Goal: Task Accomplishment & Management: Manage account settings

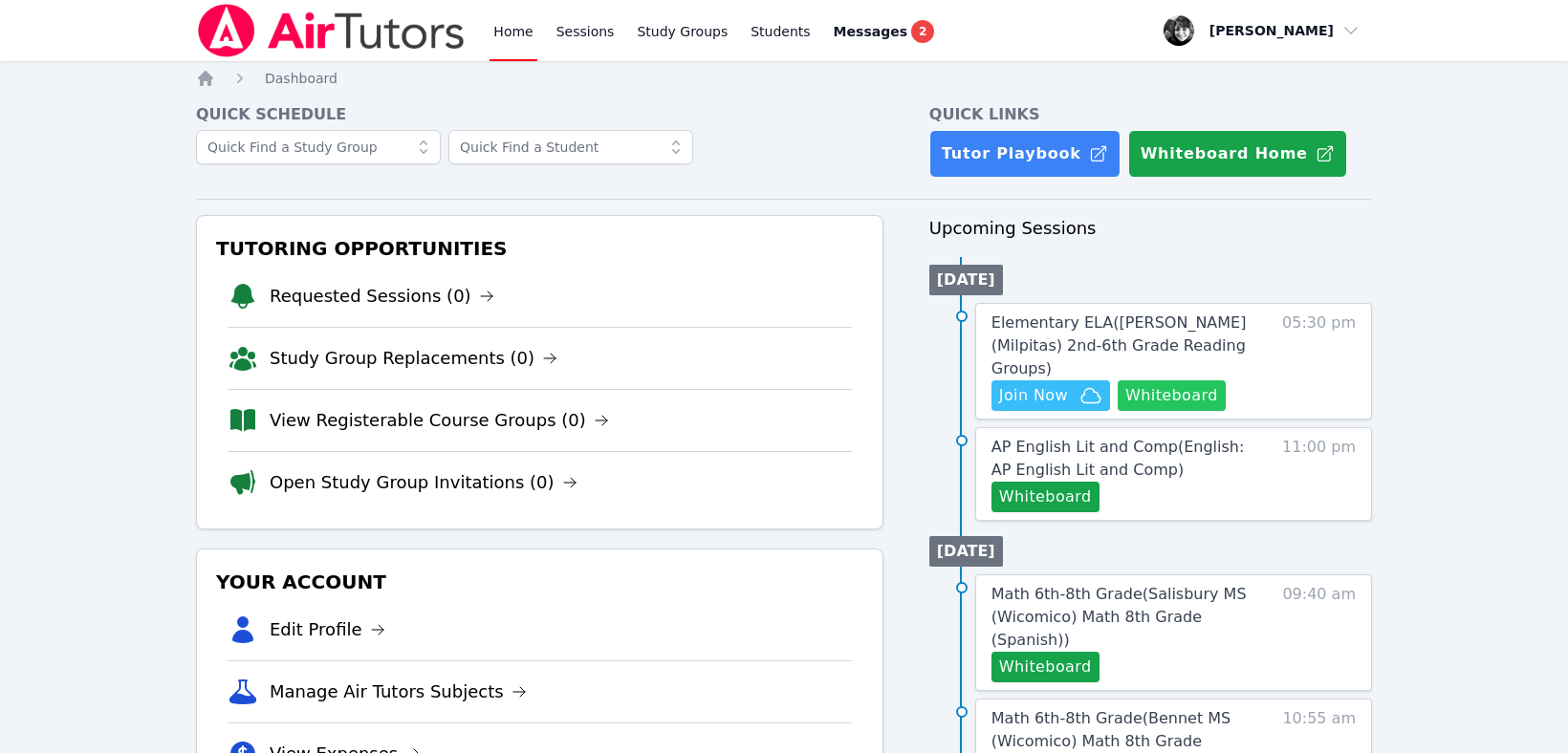
click at [1149, 381] on button "Whiteboard" at bounding box center [1172, 396] width 108 height 31
click at [1012, 331] on span "Elementary ELA ( [PERSON_NAME] (Milpitas) 2nd-6th Grade Reading Groups )" at bounding box center [1119, 345] width 255 height 64
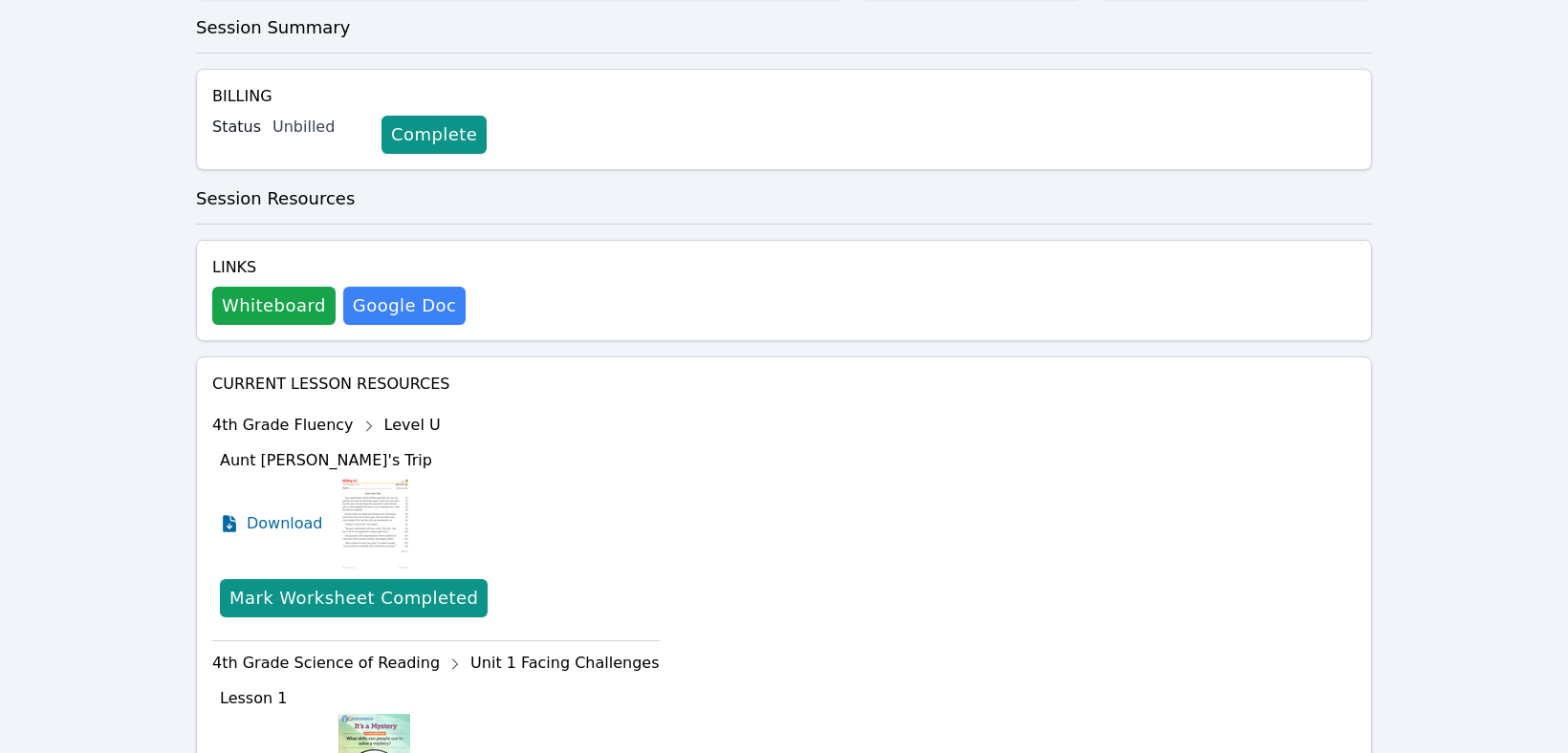
scroll to position [391, 0]
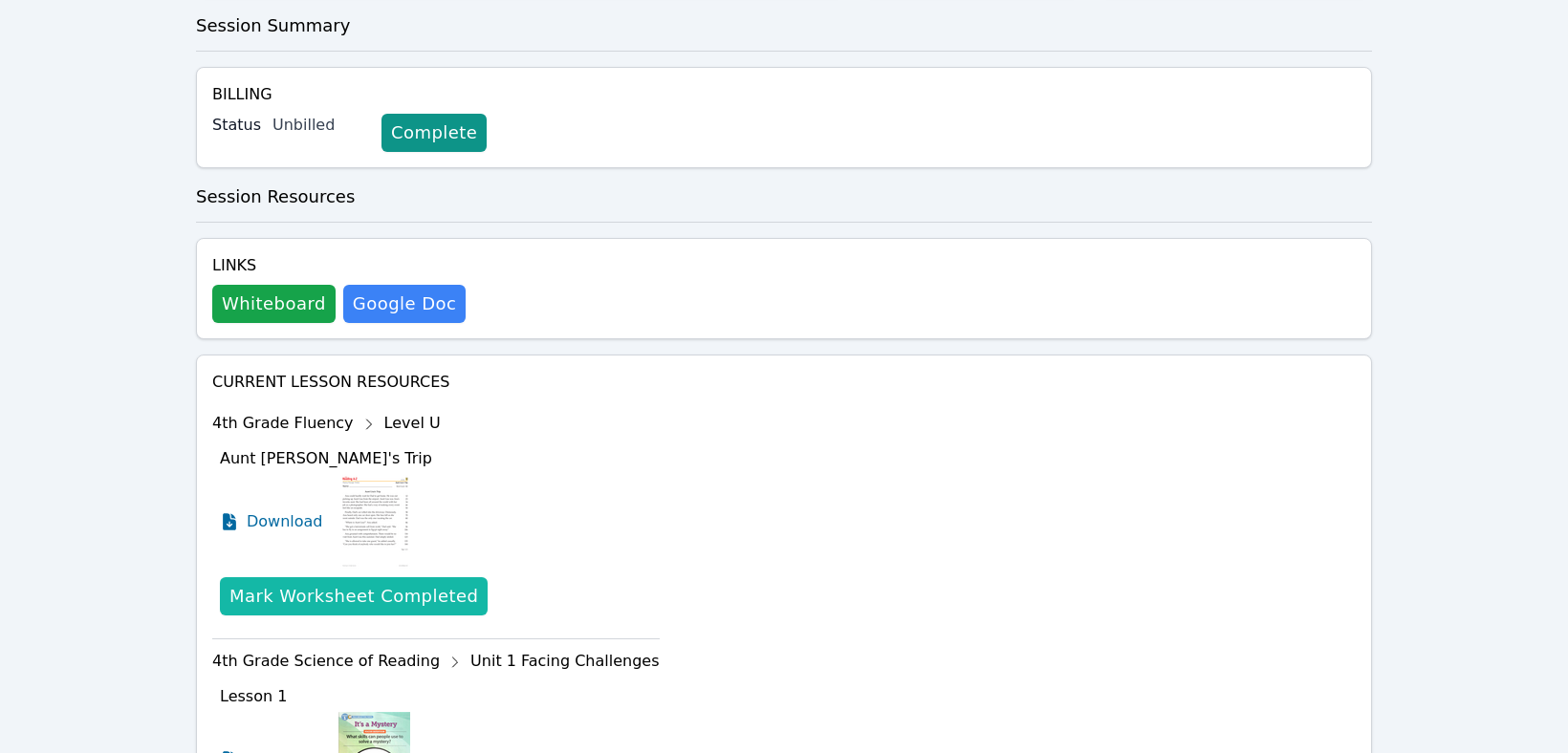
click at [360, 600] on div "Mark Worksheet Completed" at bounding box center [354, 596] width 248 height 27
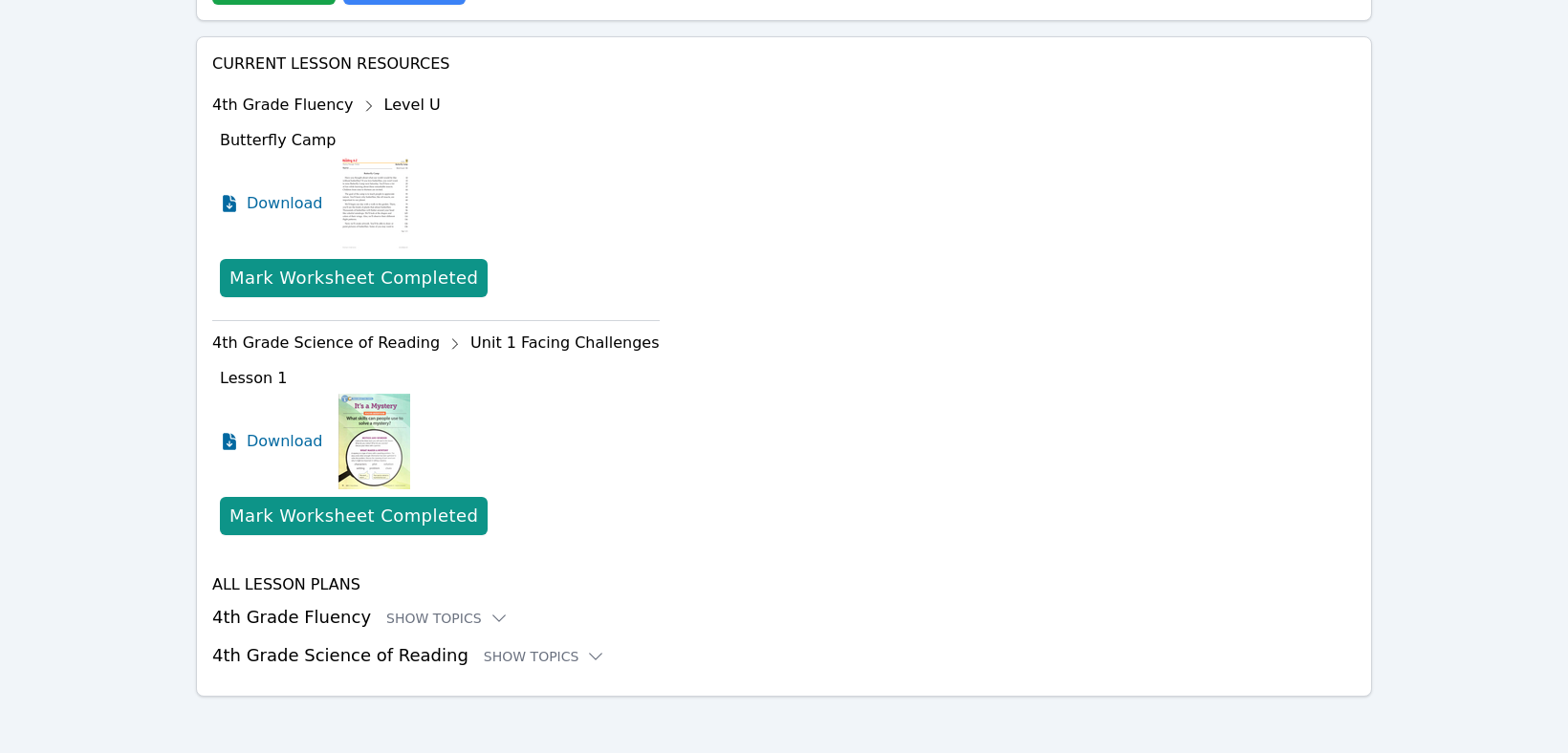
scroll to position [712, 0]
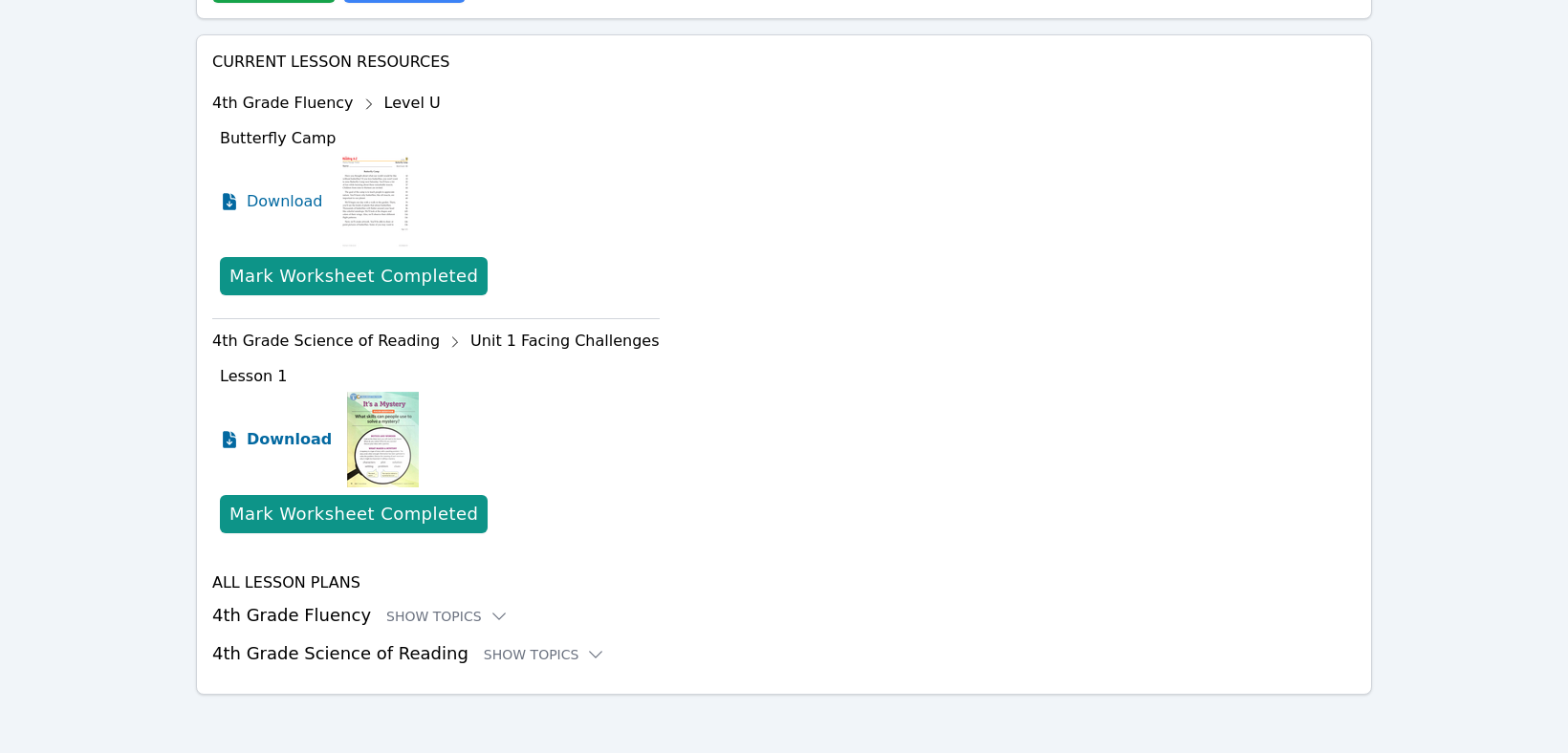
click at [283, 437] on span "Download" at bounding box center [289, 439] width 85 height 23
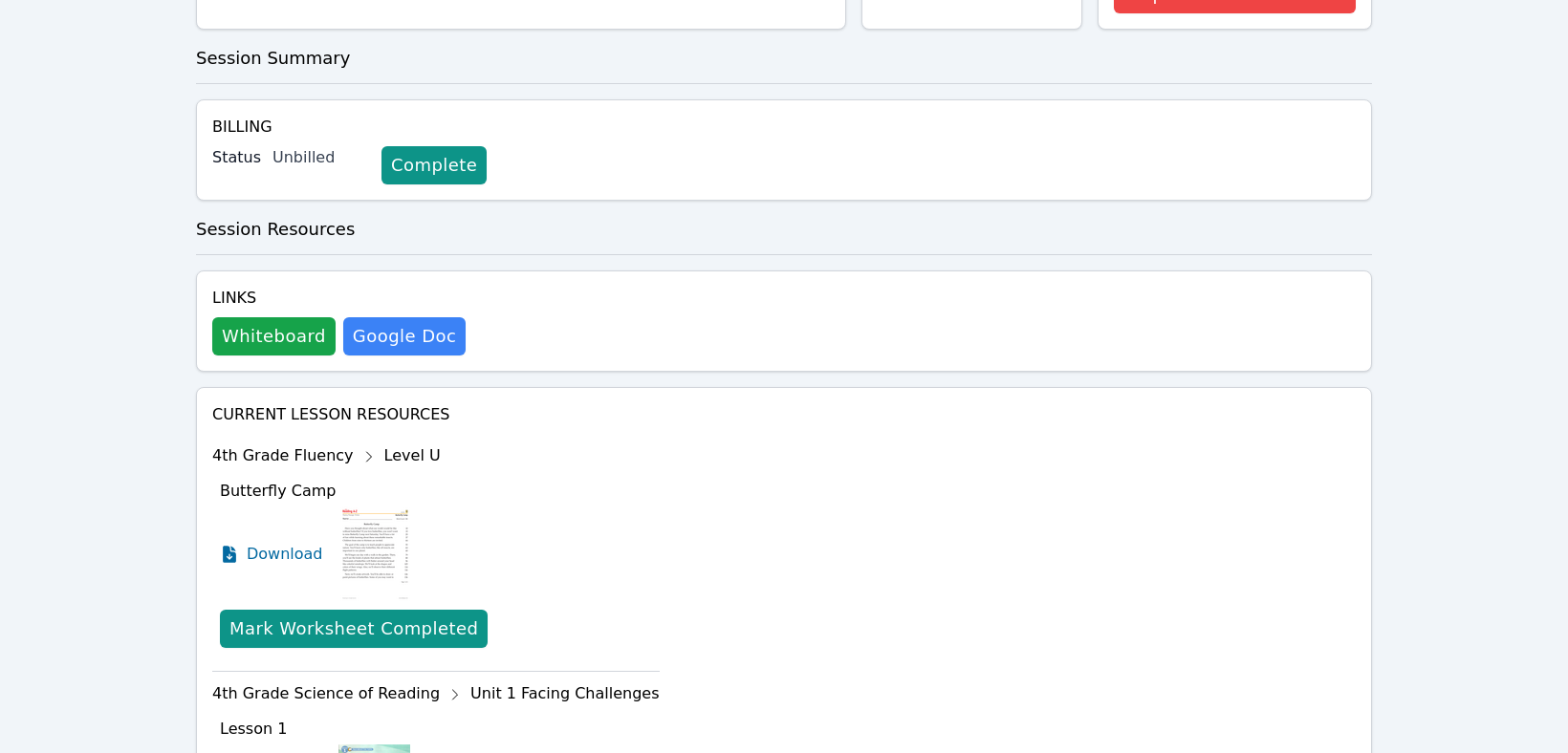
scroll to position [0, 0]
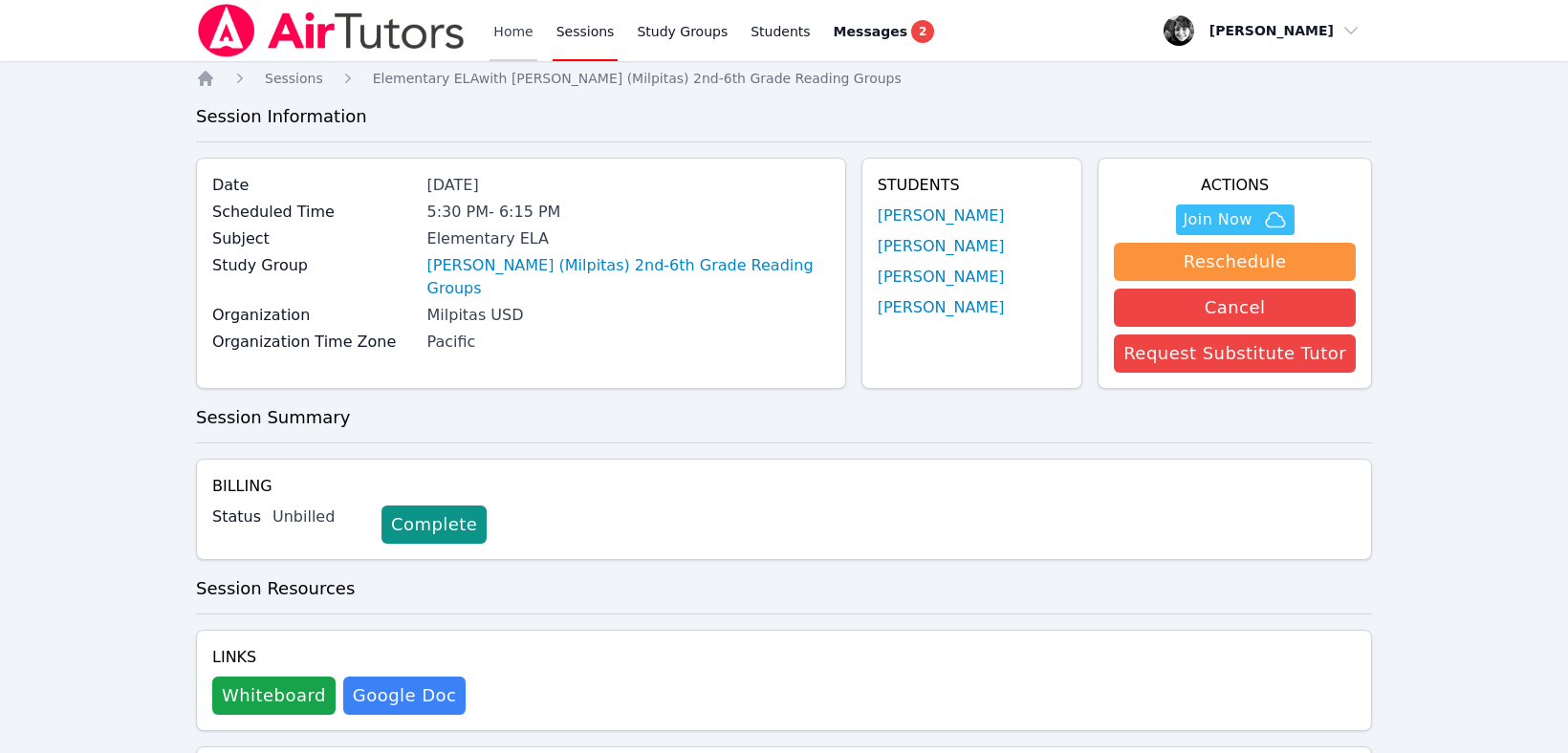
click at [509, 31] on link "Home" at bounding box center [513, 31] width 47 height 62
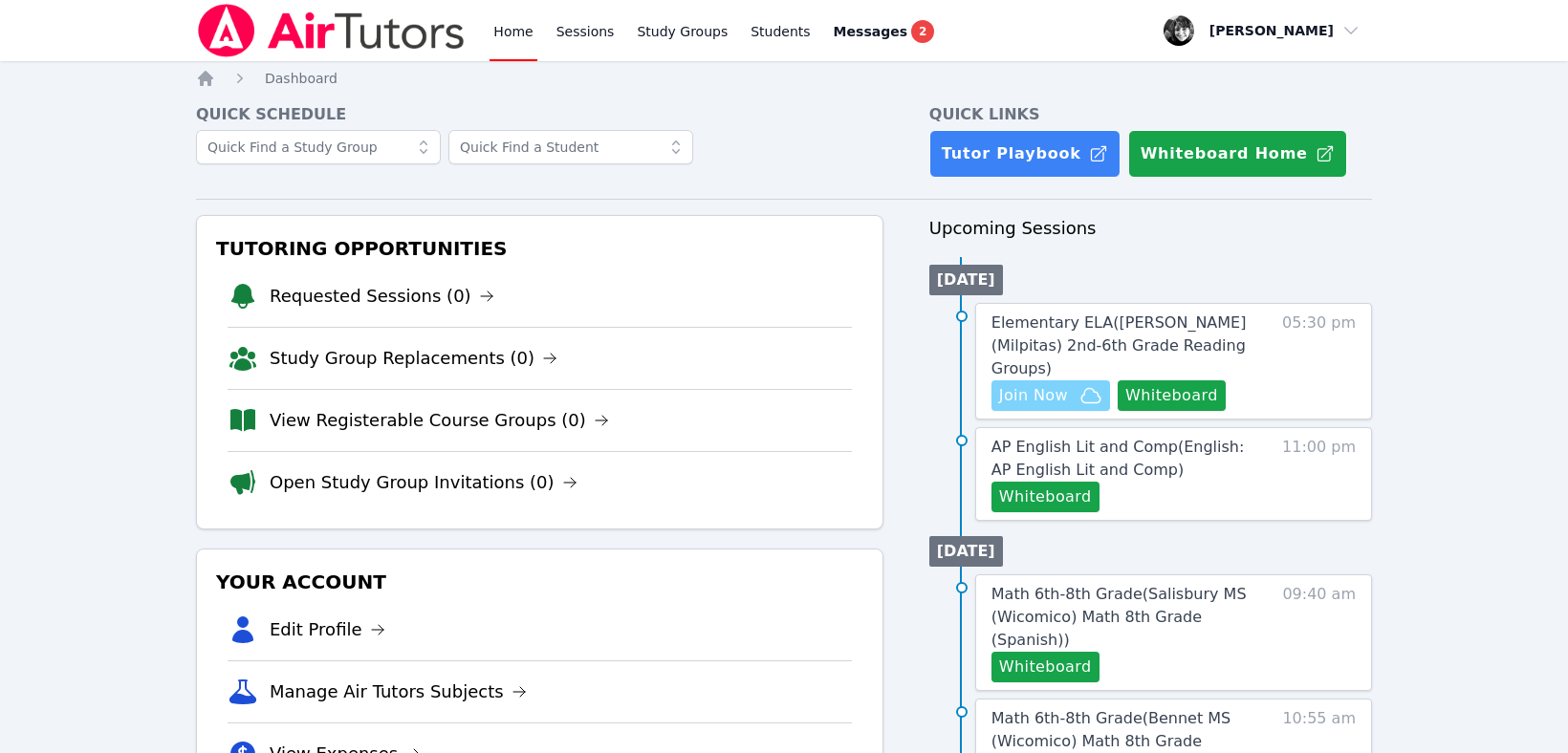
click at [1054, 385] on span "Join Now" at bounding box center [1034, 396] width 69 height 23
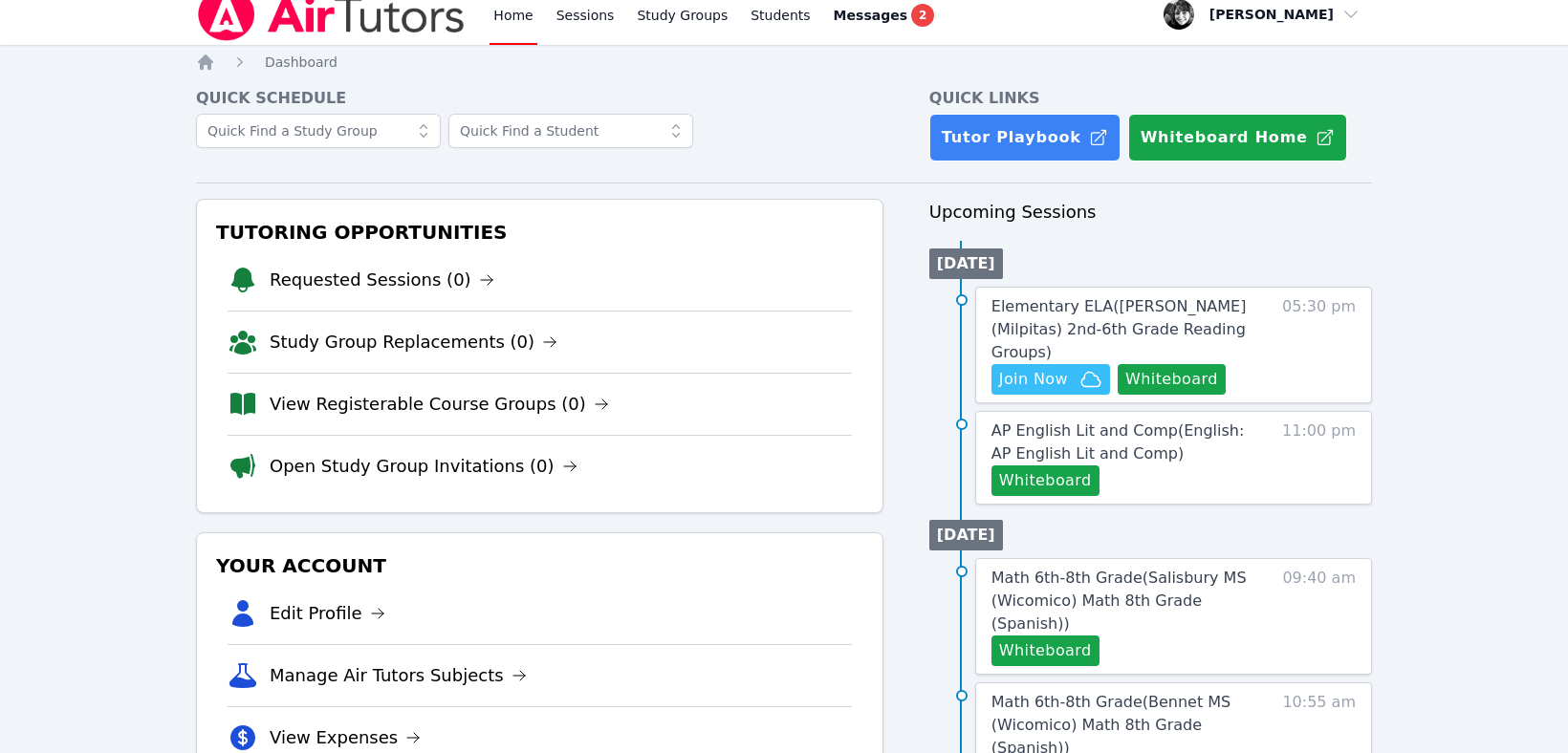
scroll to position [32, 0]
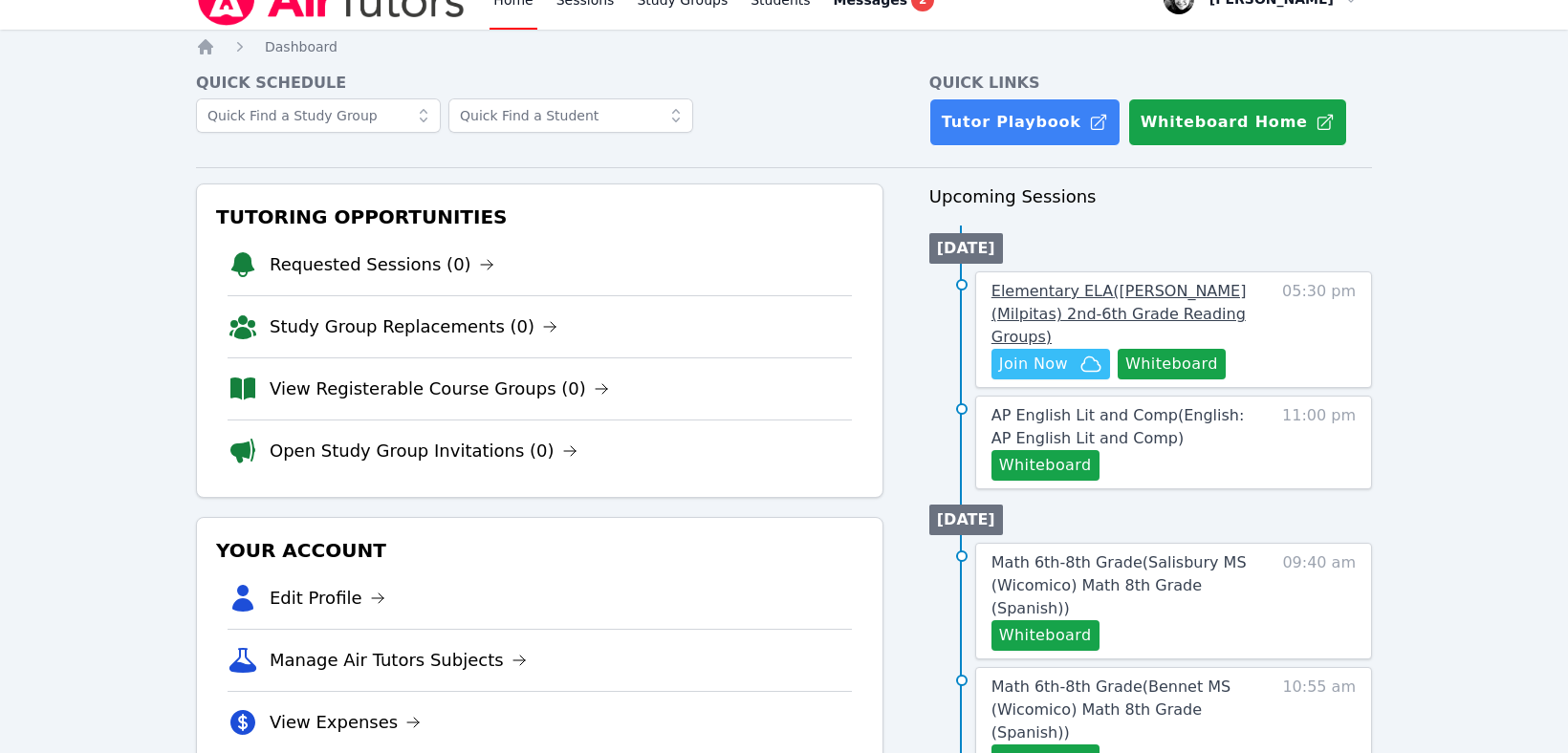
click at [1033, 289] on span "Elementary ELA ( [PERSON_NAME] (Milpitas) 2nd-6th Grade Reading Groups )" at bounding box center [1119, 314] width 255 height 64
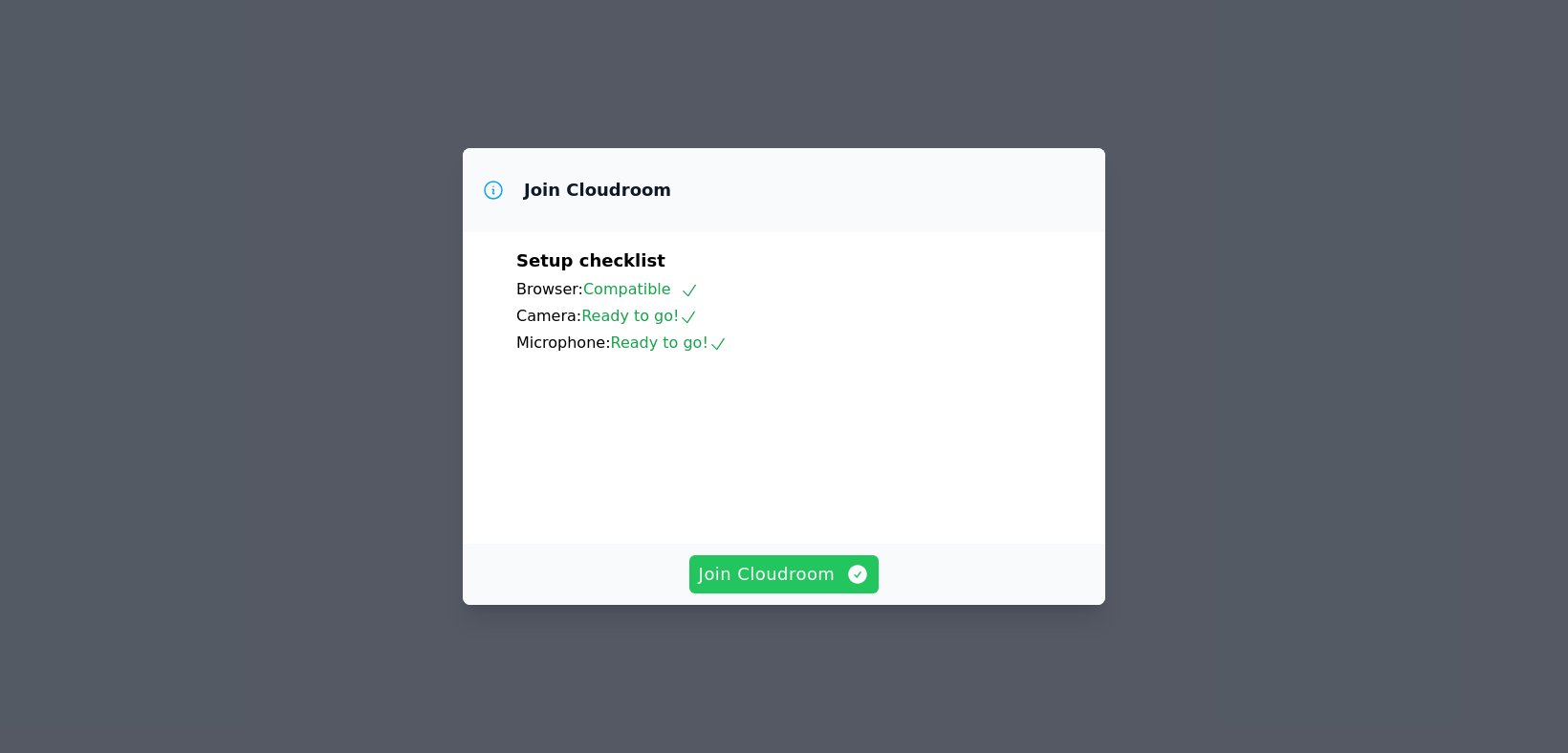
click at [764, 588] on span "Join Cloudroom" at bounding box center [785, 574] width 171 height 27
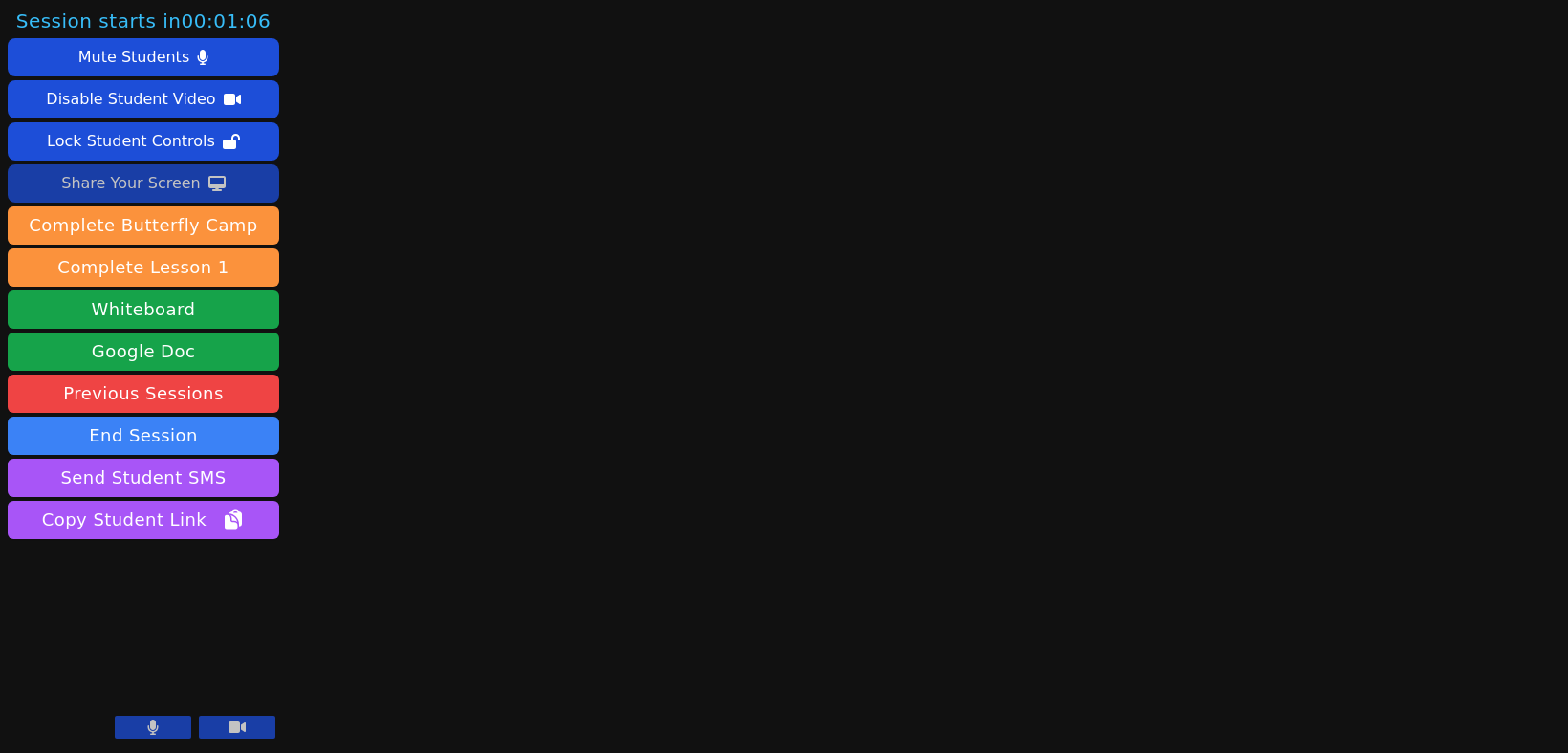
click at [134, 175] on div "Share Your Screen" at bounding box center [131, 184] width 139 height 31
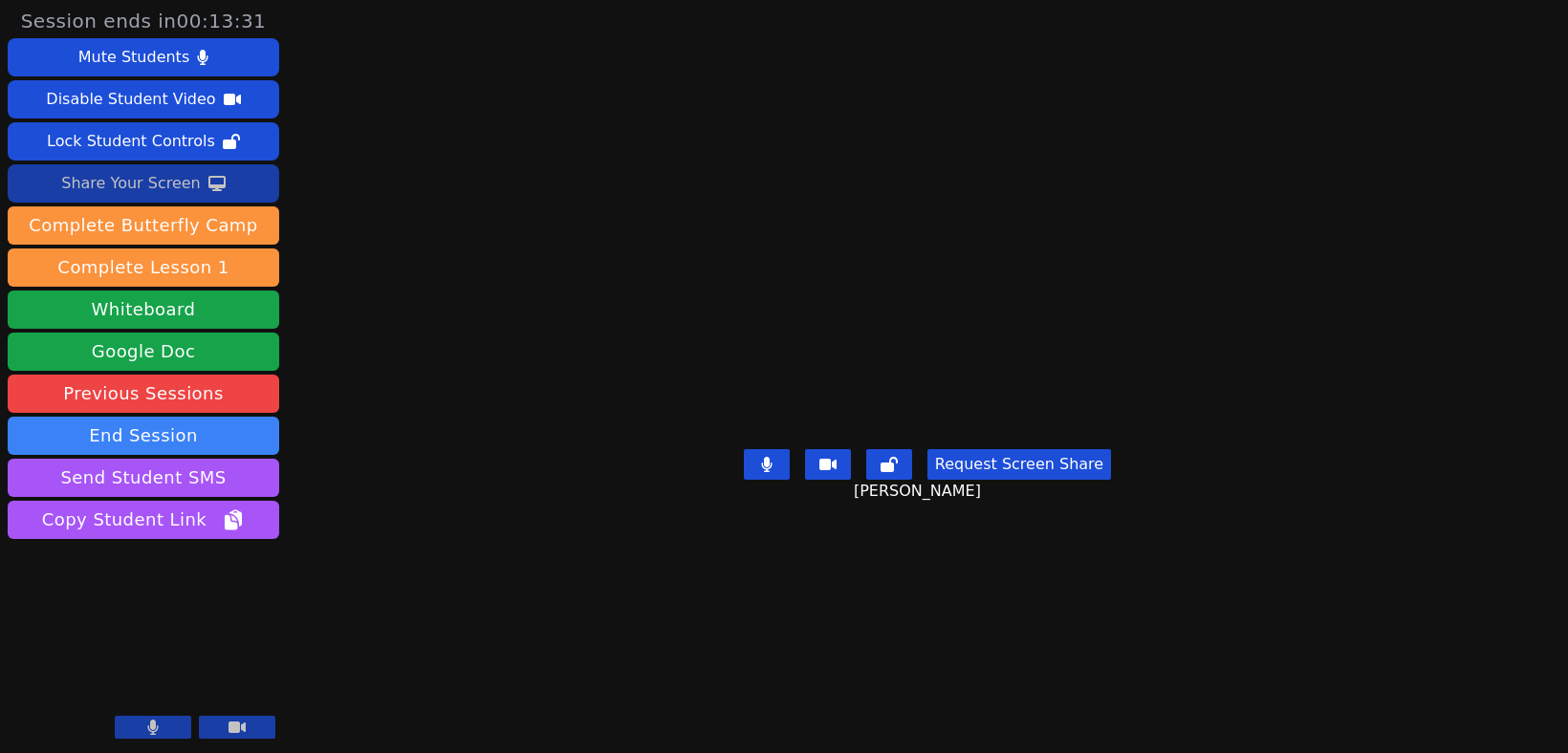
click at [124, 189] on div "Share Your Screen" at bounding box center [131, 184] width 139 height 31
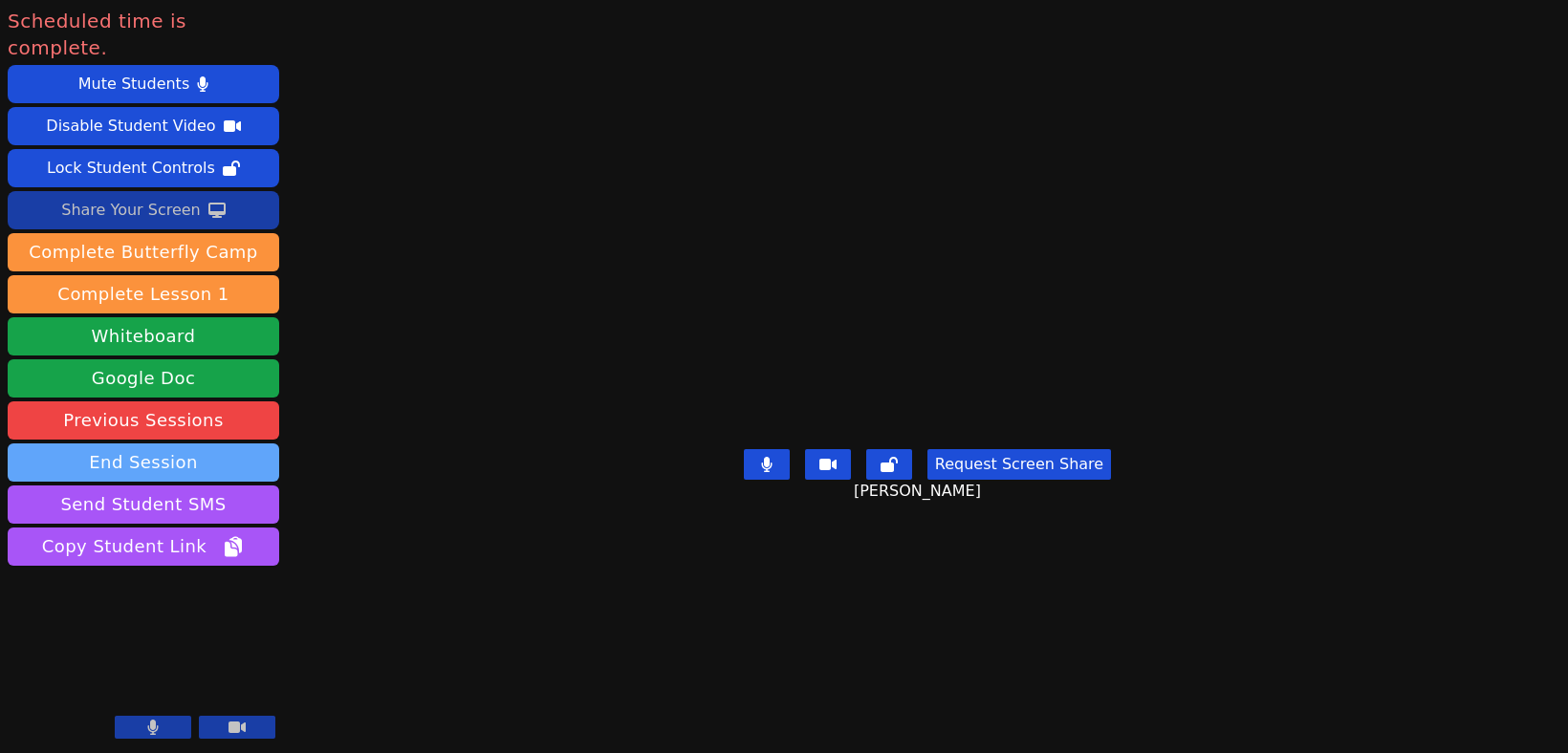
click at [141, 443] on button "End Session" at bounding box center [143, 463] width 271 height 38
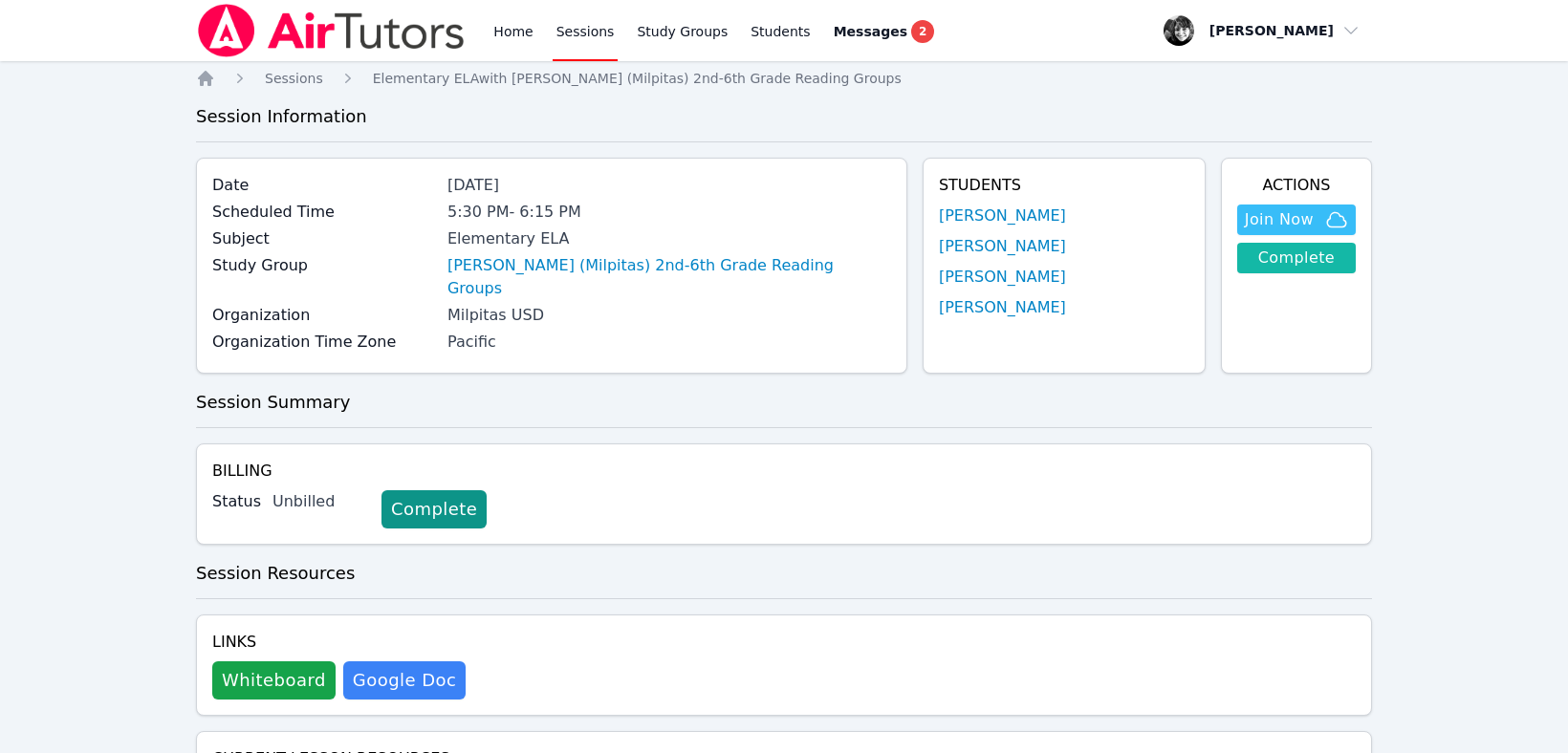
scroll to position [32, 0]
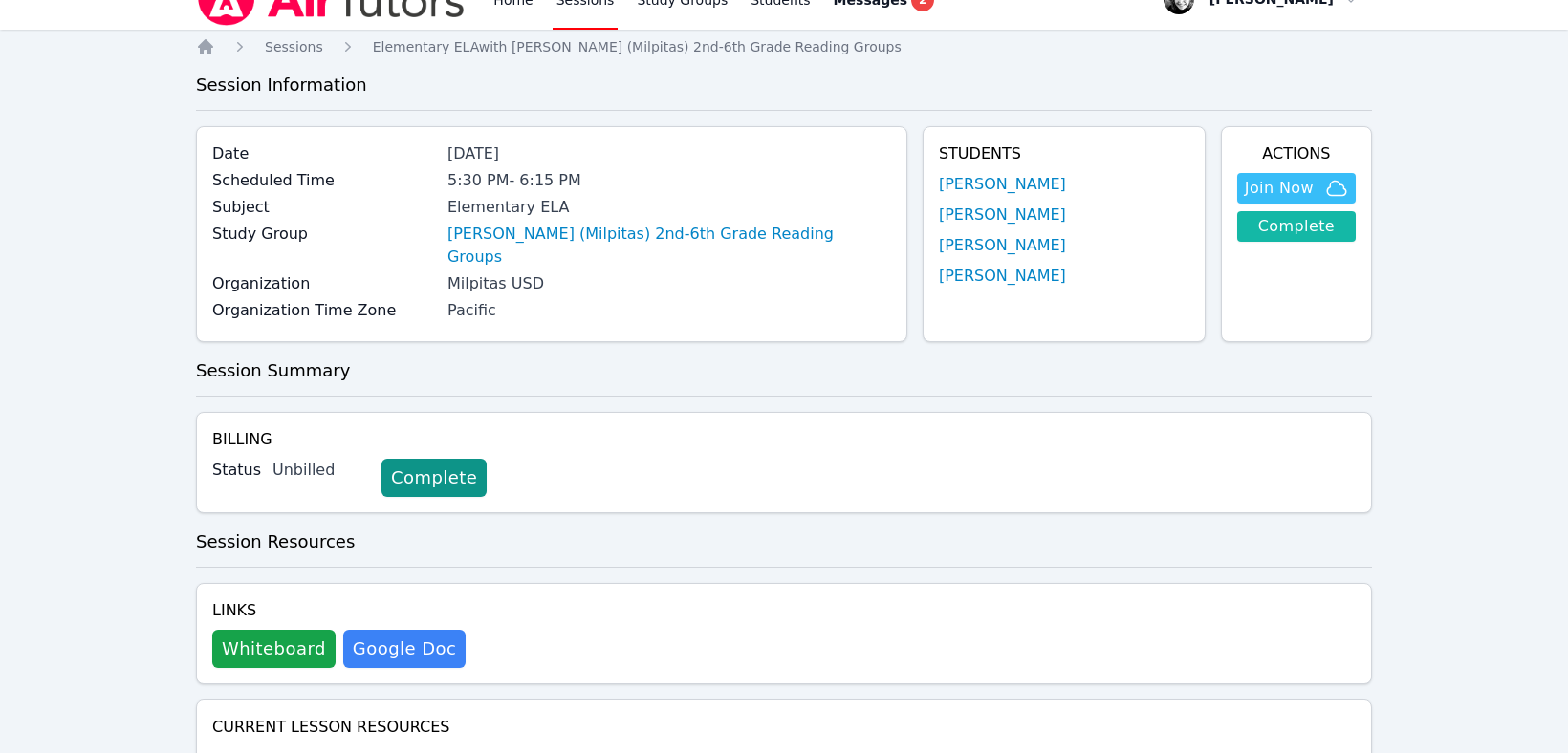
click at [1295, 232] on link "Complete" at bounding box center [1296, 227] width 118 height 31
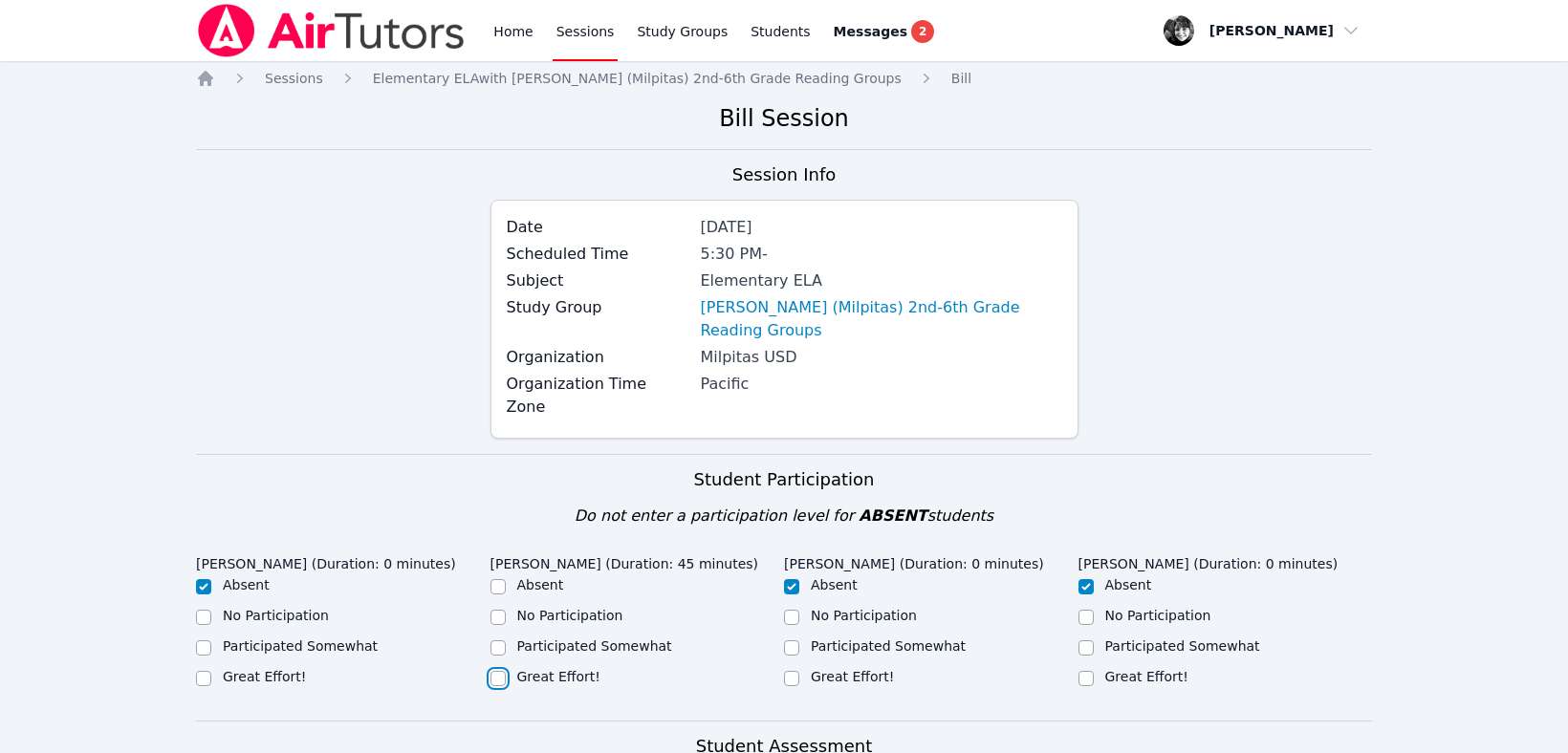
click at [498, 671] on input "Great Effort!" at bounding box center [498, 679] width 15 height 15
checkbox input "true"
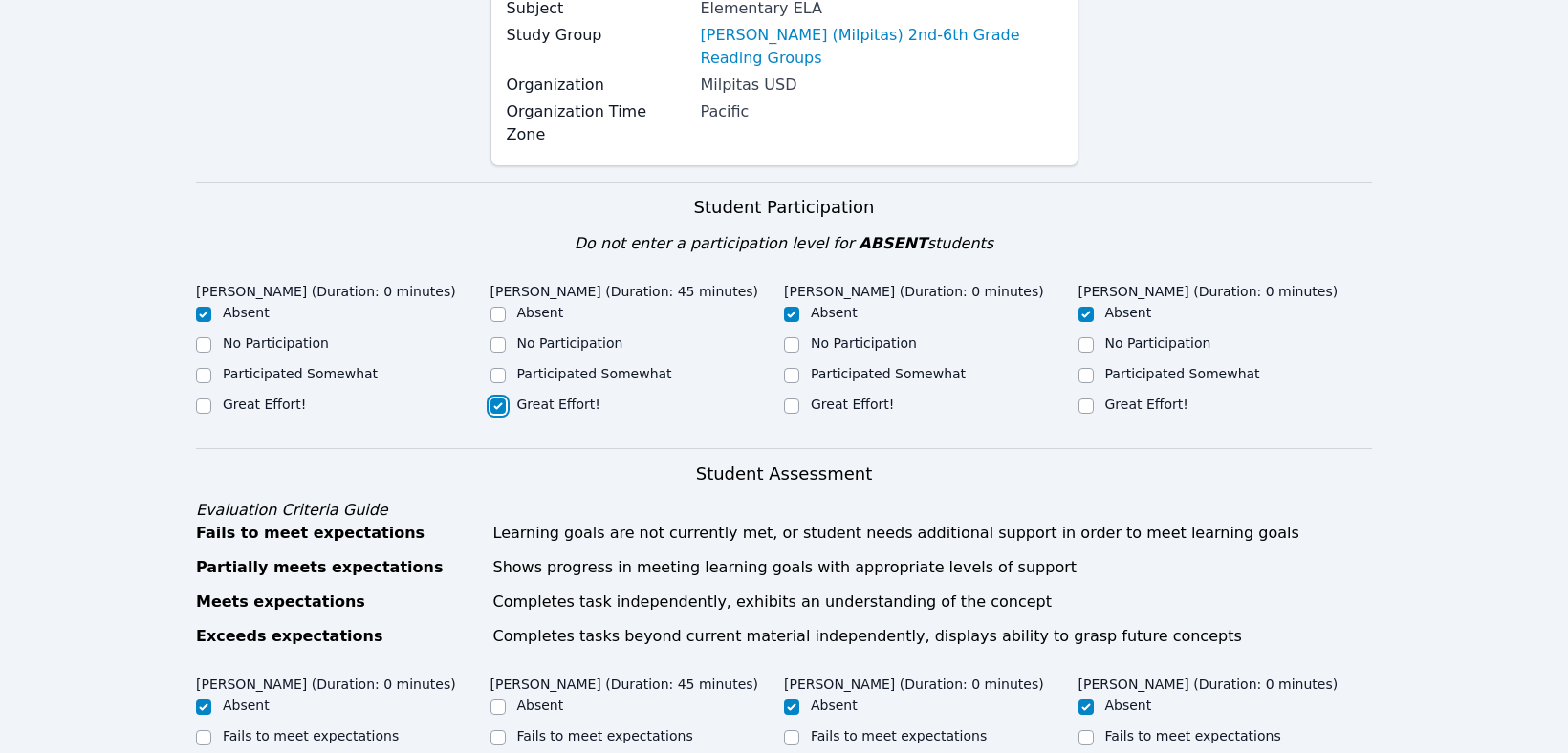
scroll to position [510, 0]
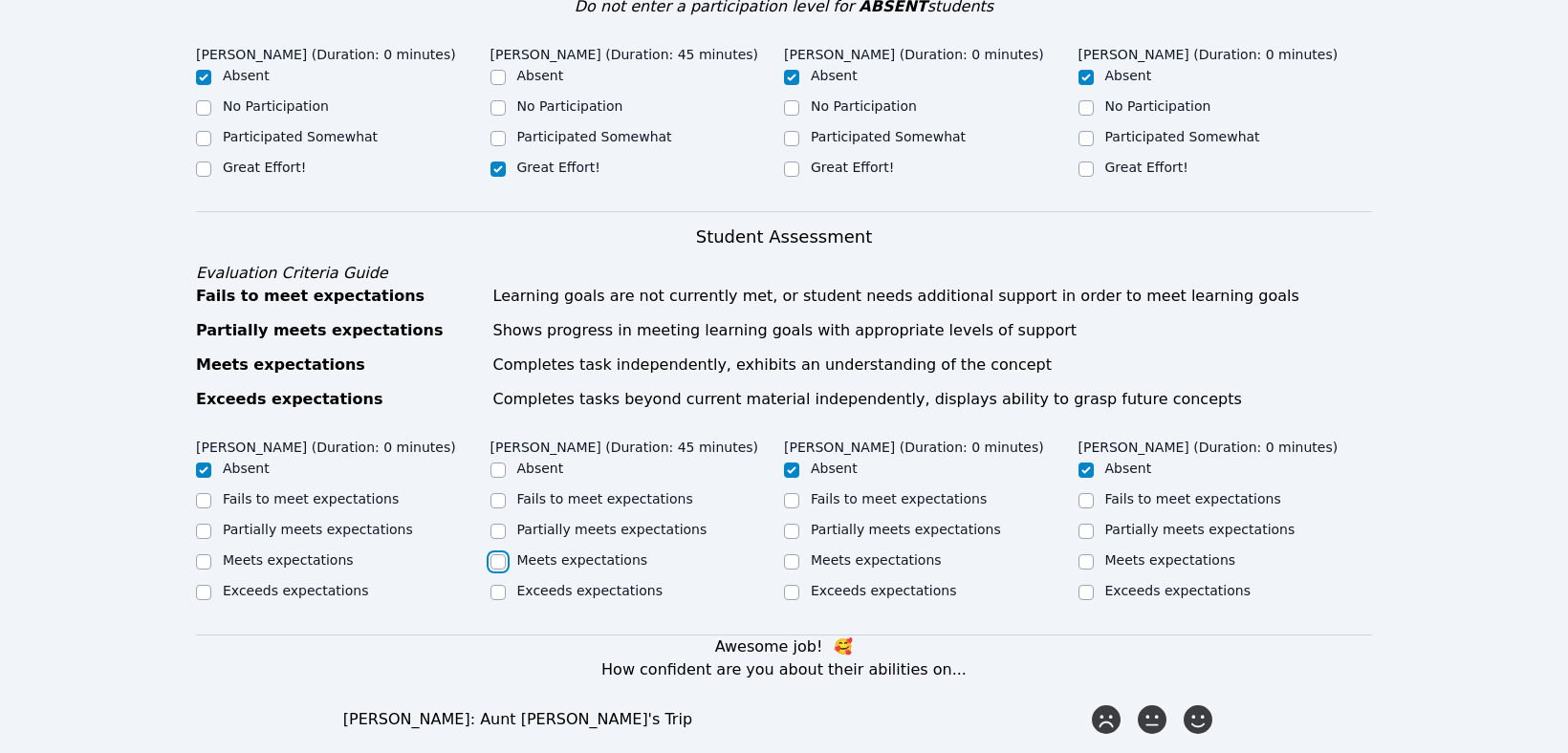
click at [496, 554] on input "Meets expectations" at bounding box center [498, 562] width 15 height 15
checkbox input "true"
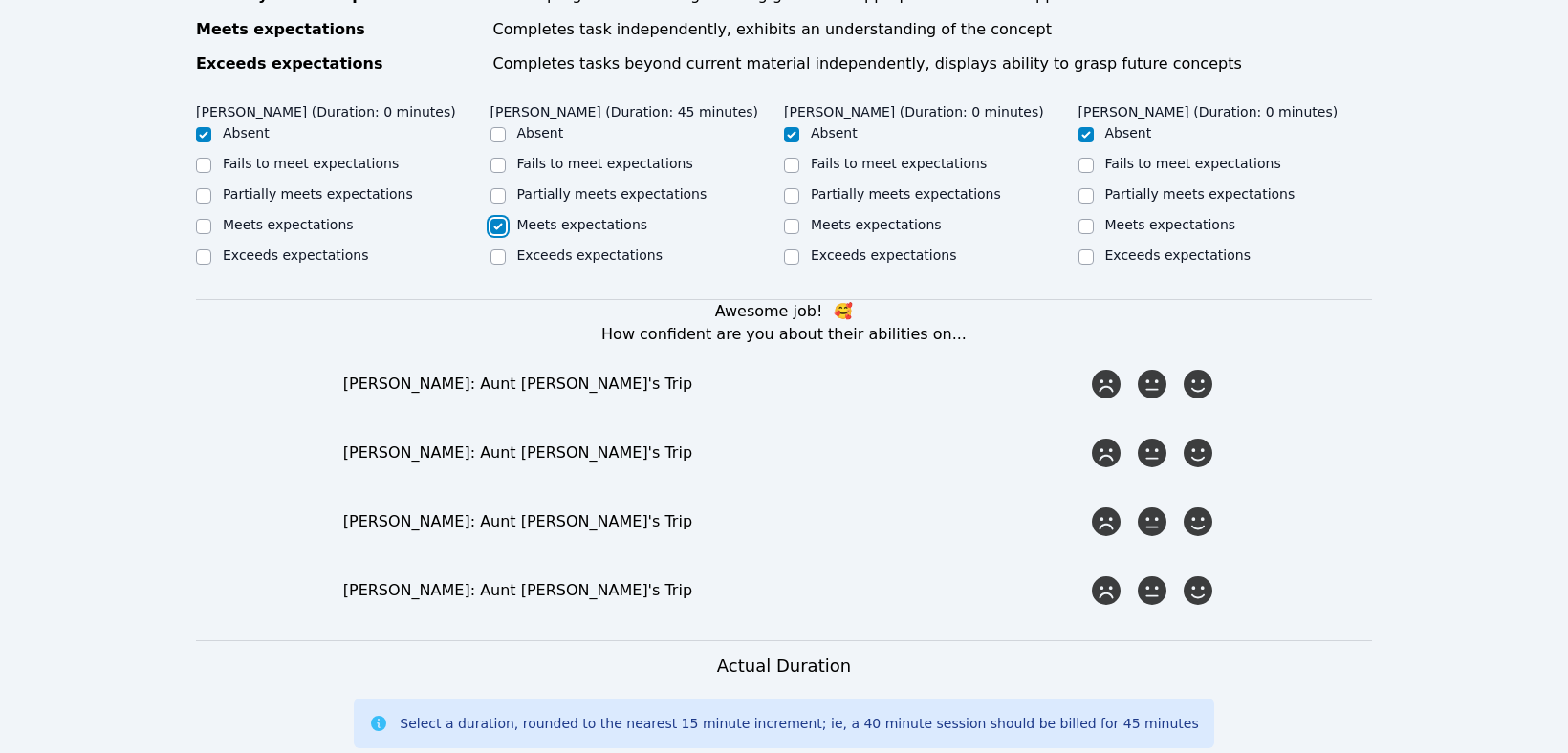
scroll to position [846, 0]
click at [1191, 366] on icon at bounding box center [1198, 384] width 35 height 35
click at [0, 0] on input "radio" at bounding box center [0, 0] width 0 height 0
click at [1155, 435] on icon at bounding box center [1152, 452] width 35 height 35
click at [0, 0] on input "radio" at bounding box center [0, 0] width 0 height 0
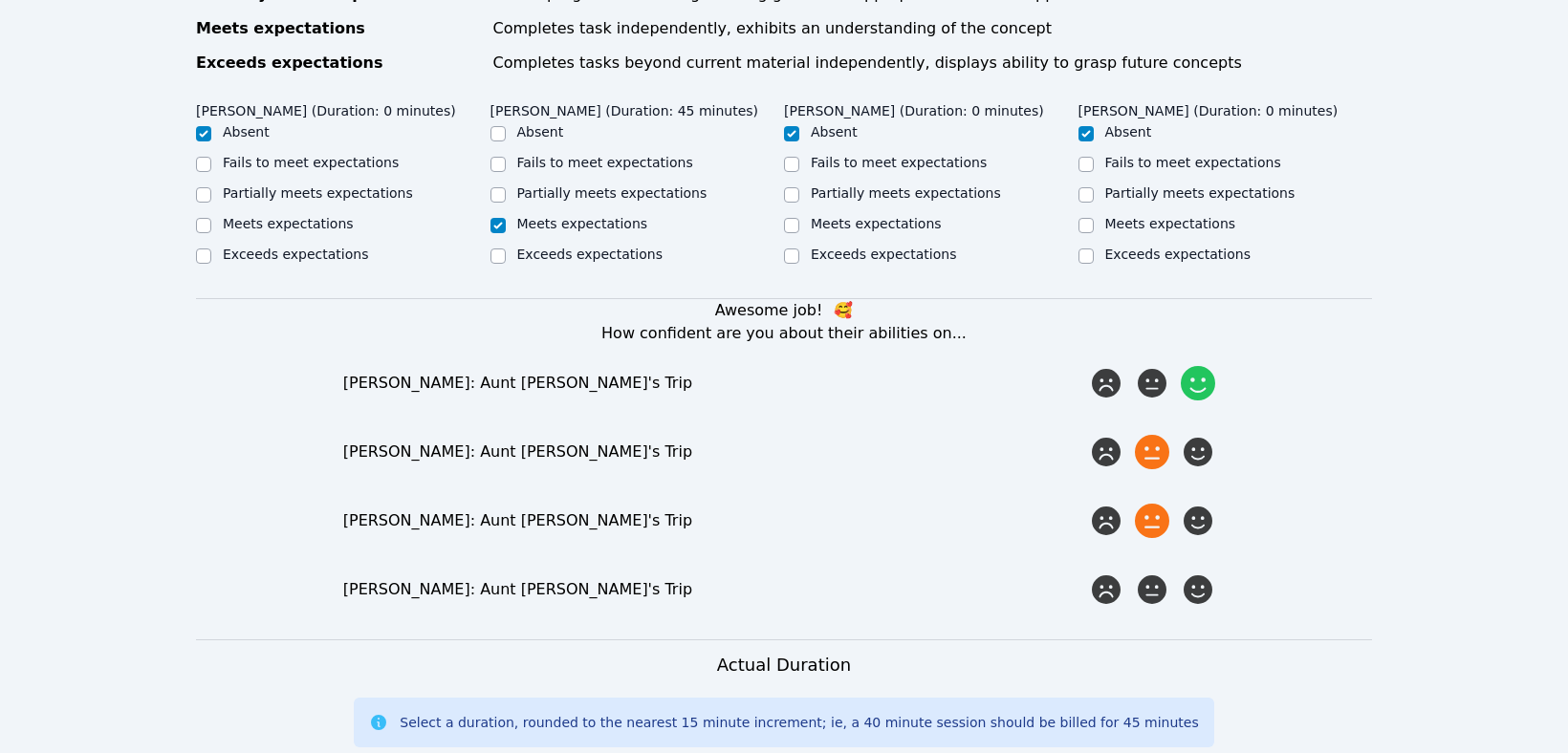
click at [1151, 504] on icon at bounding box center [1152, 521] width 35 height 35
click at [0, 0] on input "radio" at bounding box center [0, 0] width 0 height 0
click at [1149, 572] on icon at bounding box center [1152, 590] width 35 height 35
click at [0, 0] on input "radio" at bounding box center [0, 0] width 0 height 0
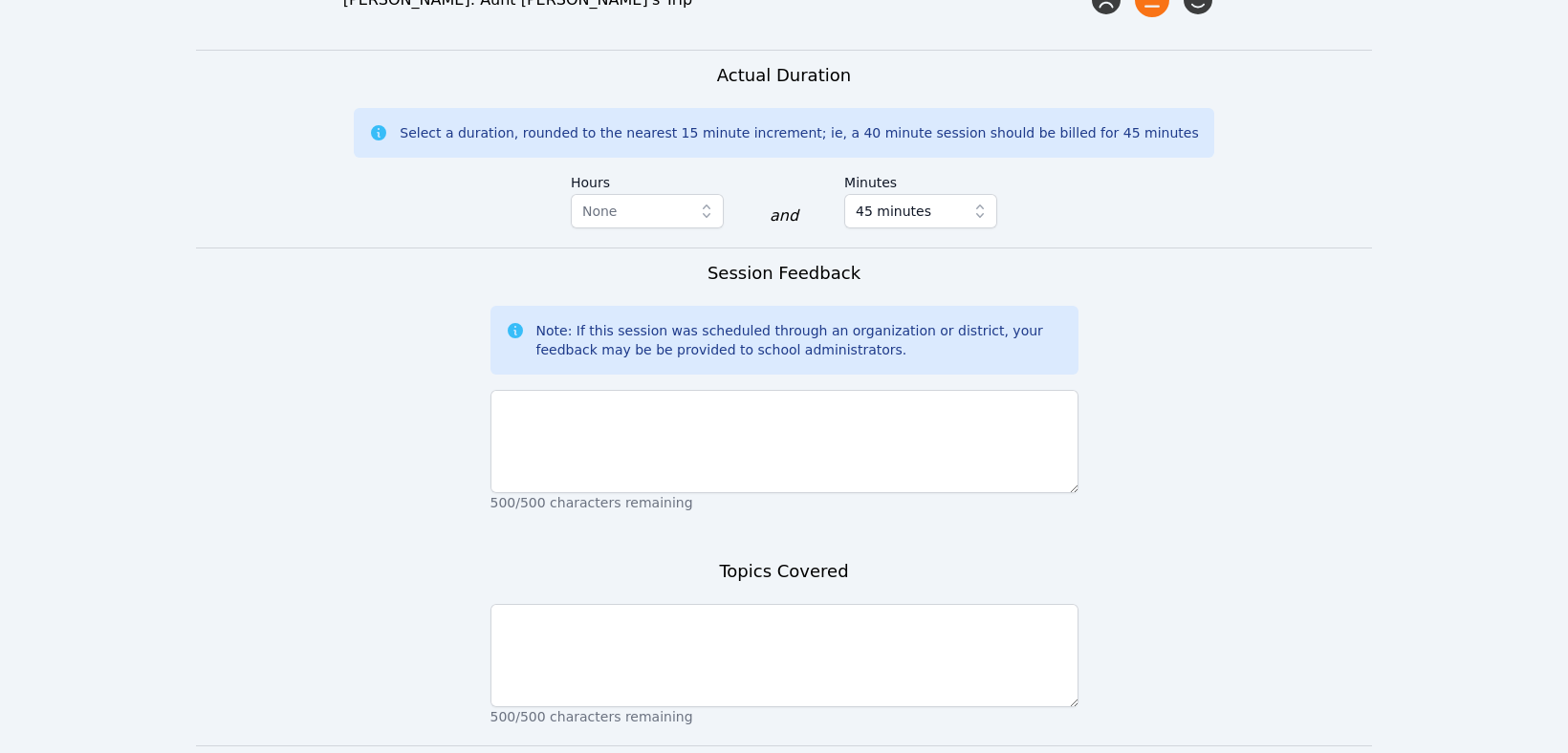
scroll to position [1446, 0]
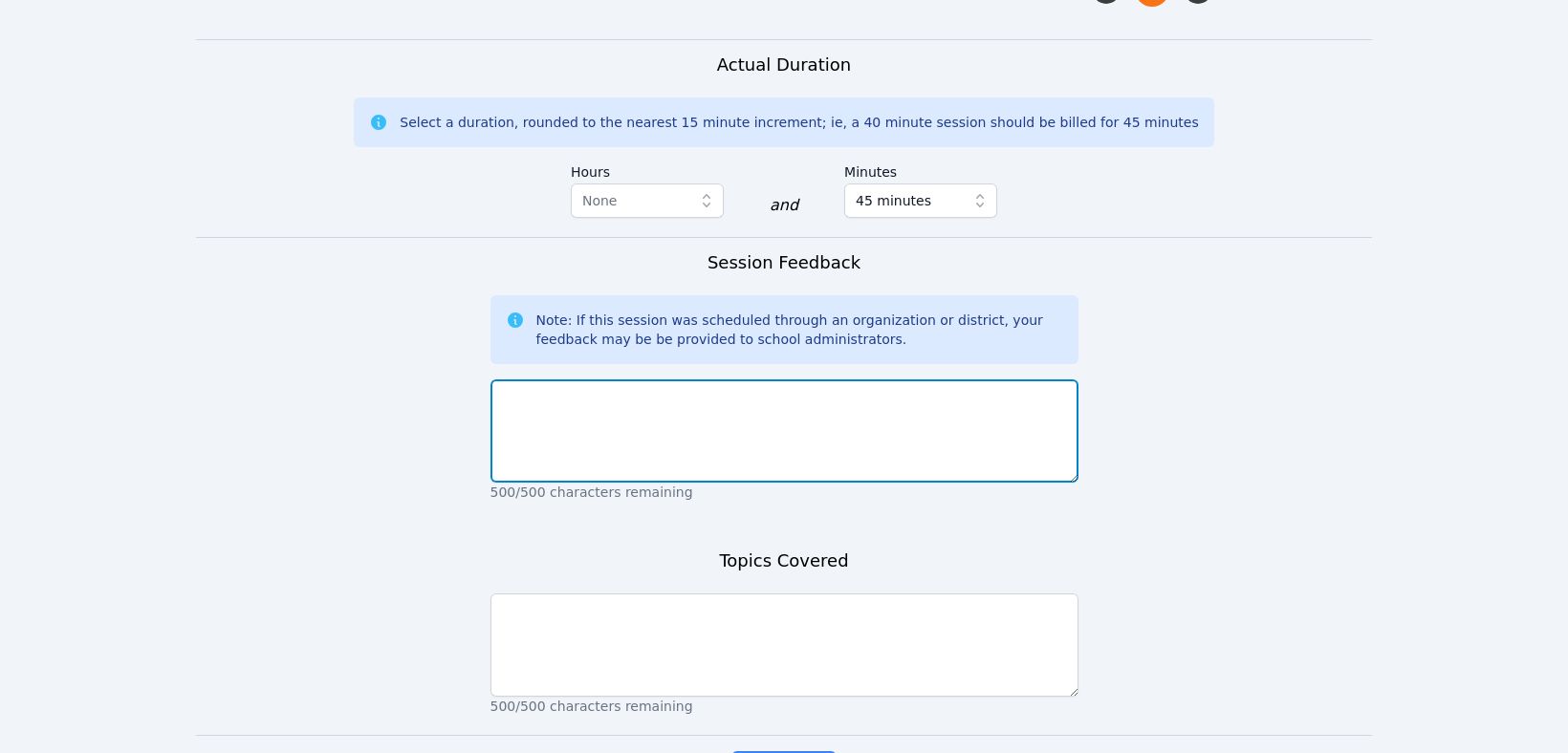
click at [594, 380] on textarea at bounding box center [784, 431] width 588 height 103
click at [631, 380] on textarea at bounding box center [784, 431] width 588 height 103
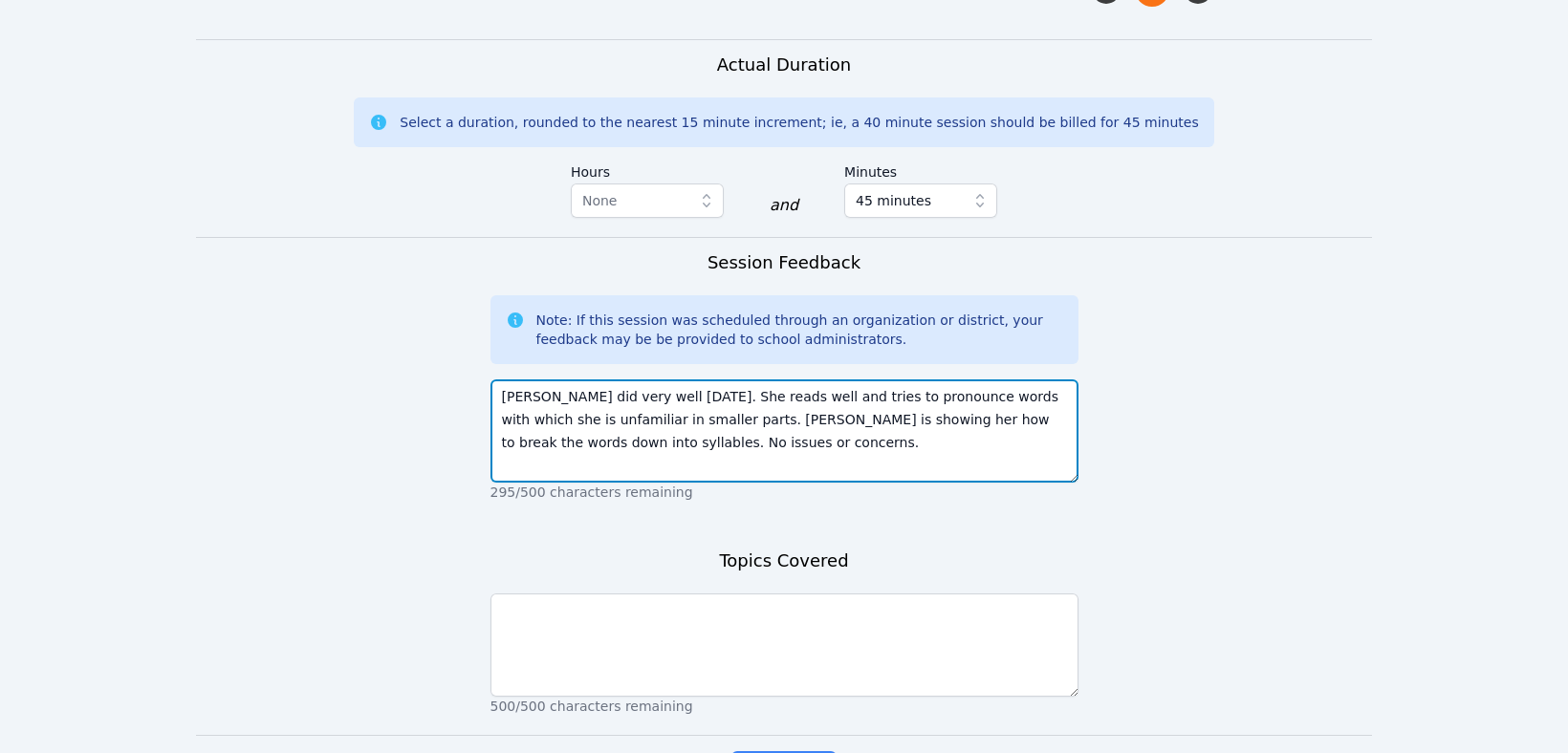
type textarea "[PERSON_NAME] did very well [DATE]. She reads well and tries to pronounce words…"
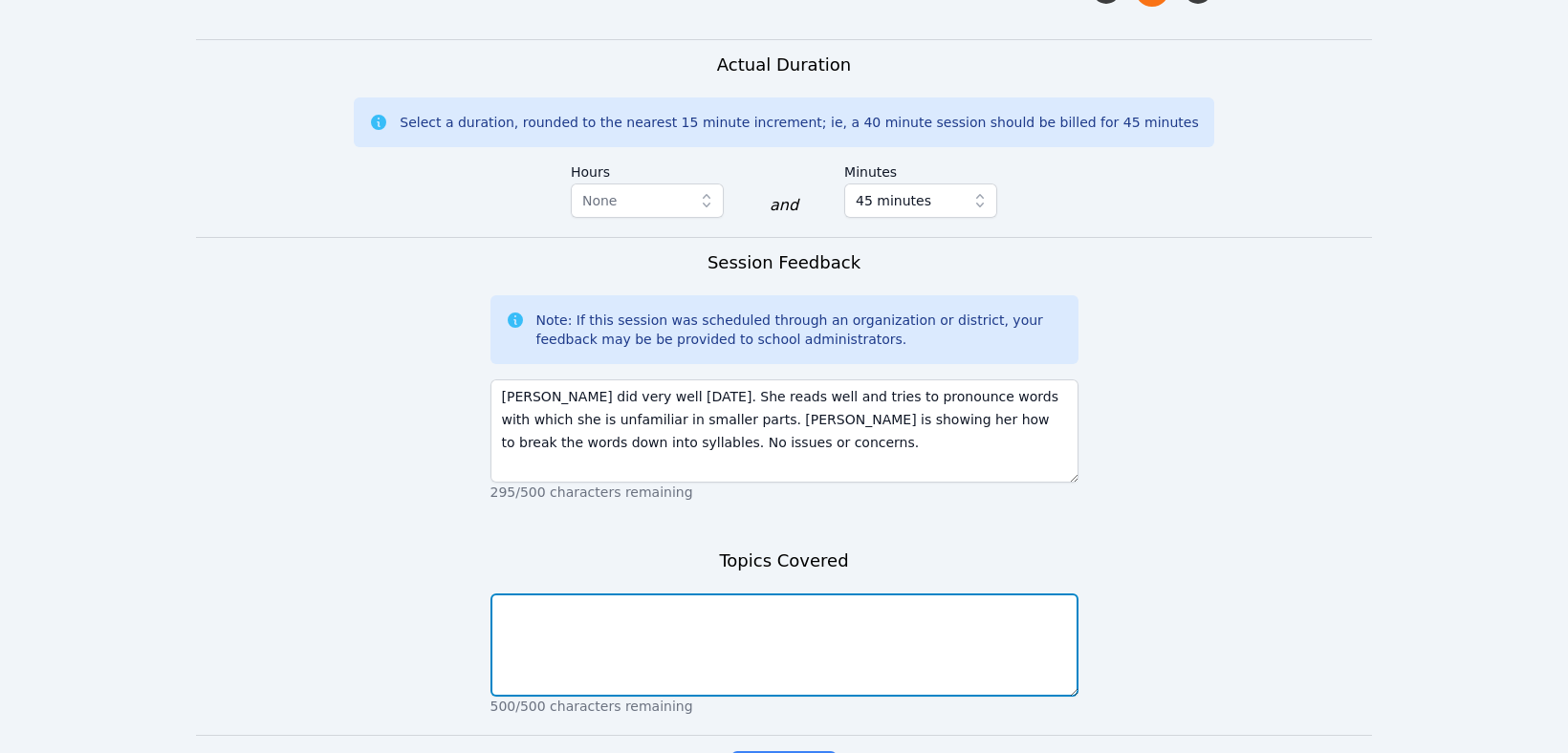
click at [510, 593] on textarea at bounding box center [784, 644] width 588 height 103
type textarea "reading mysteries"
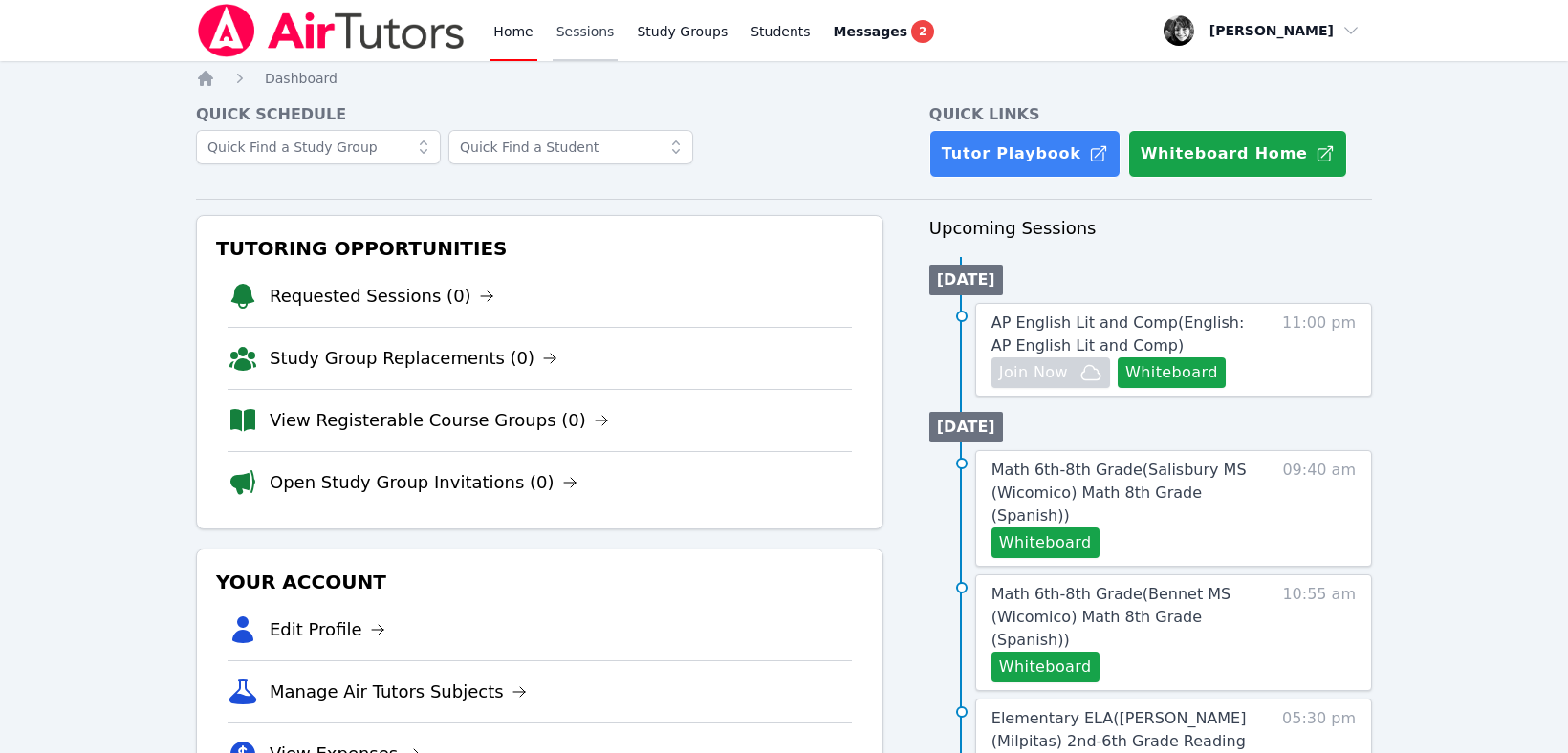
click at [574, 40] on link "Sessions" at bounding box center [585, 31] width 66 height 62
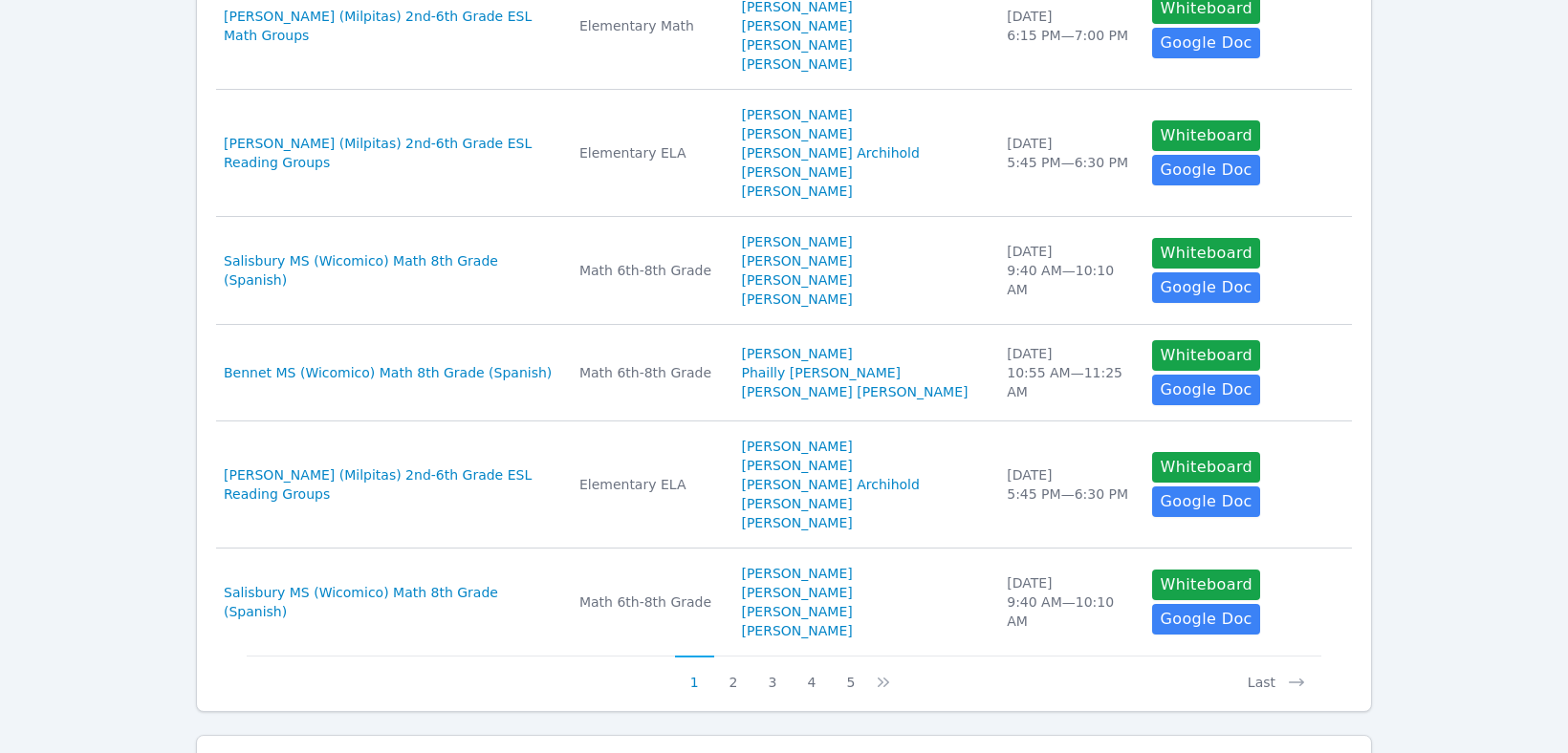
scroll to position [908, 0]
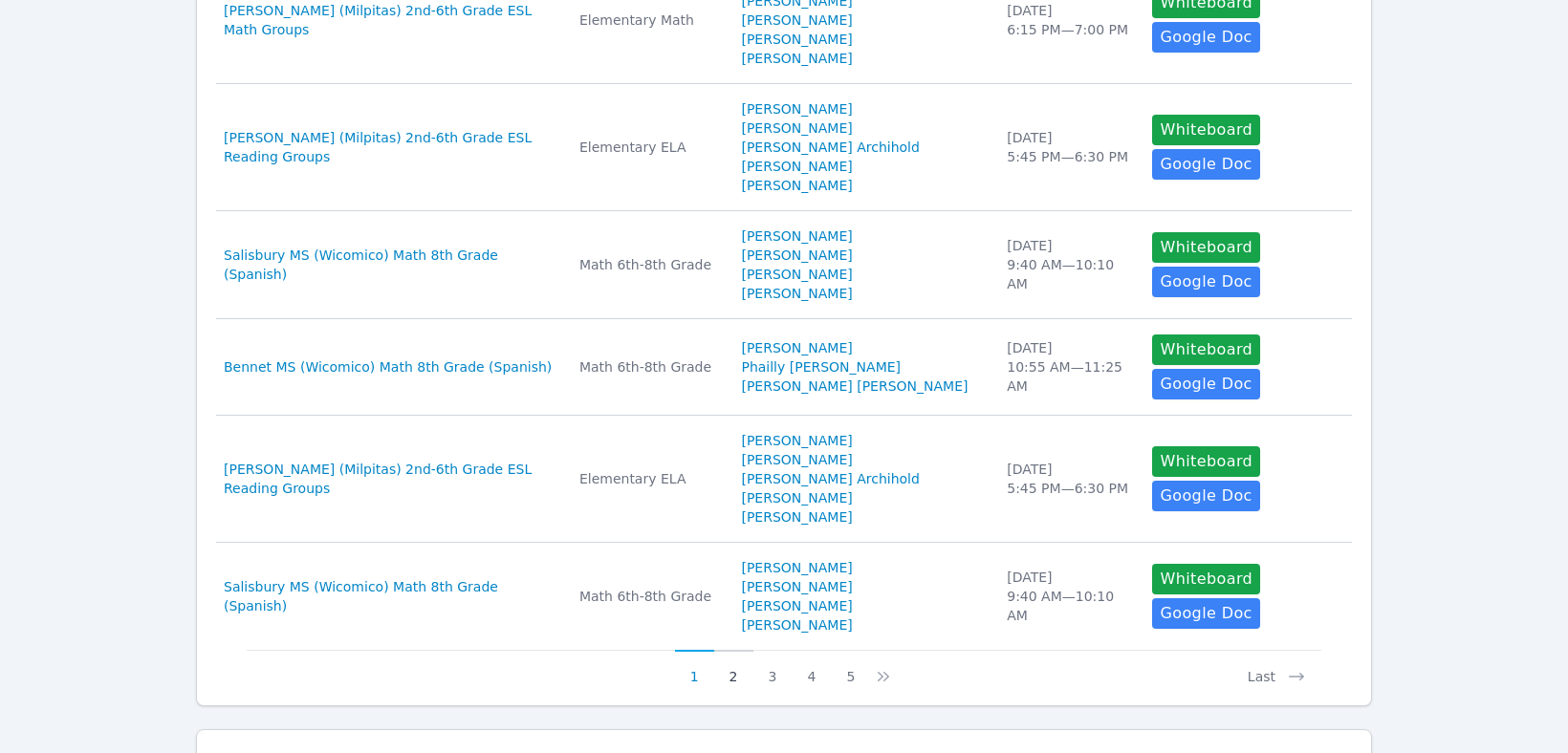
click at [733, 650] on button "2" at bounding box center [733, 668] width 39 height 37
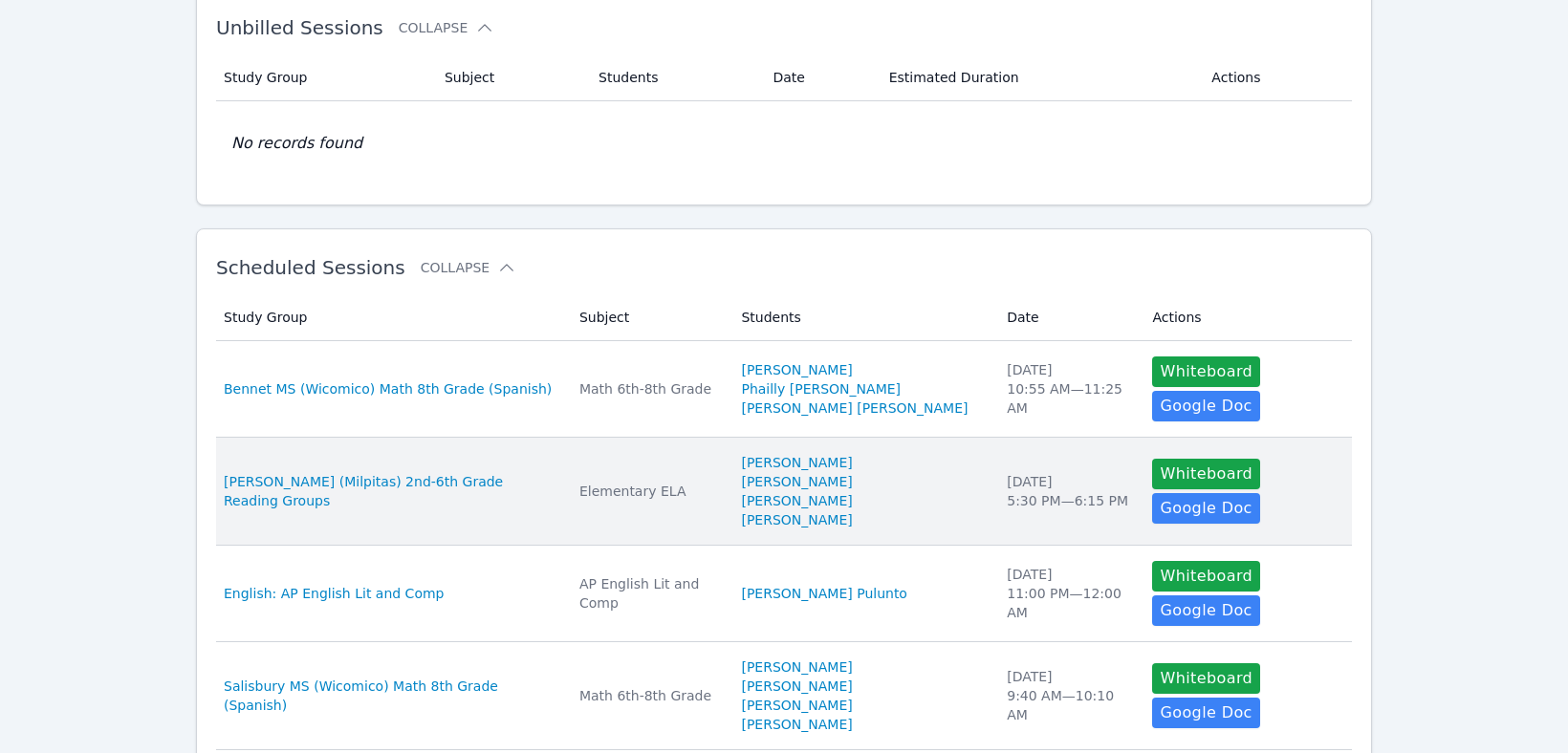
scroll to position [158, 0]
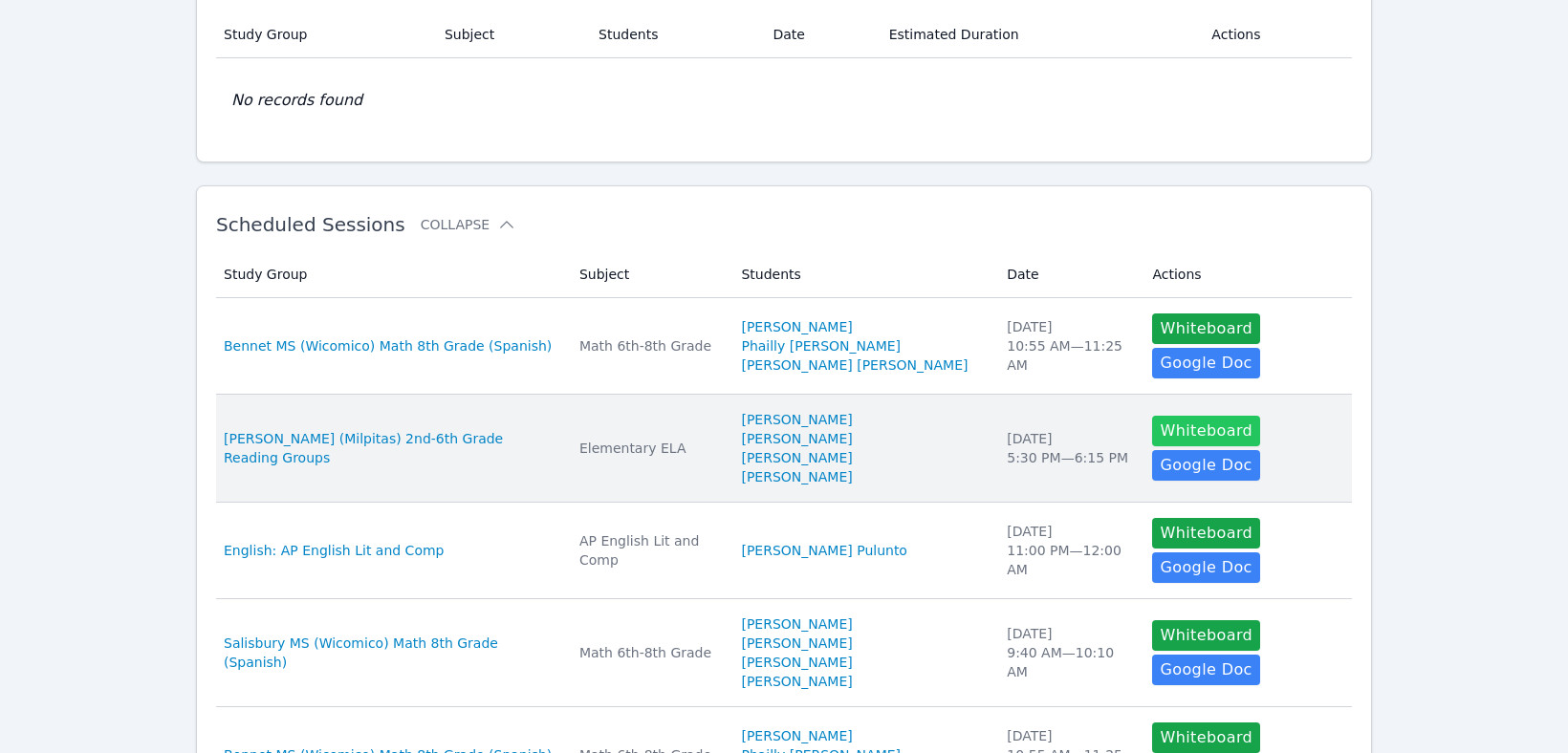
click at [1185, 437] on button "Whiteboard" at bounding box center [1206, 431] width 108 height 31
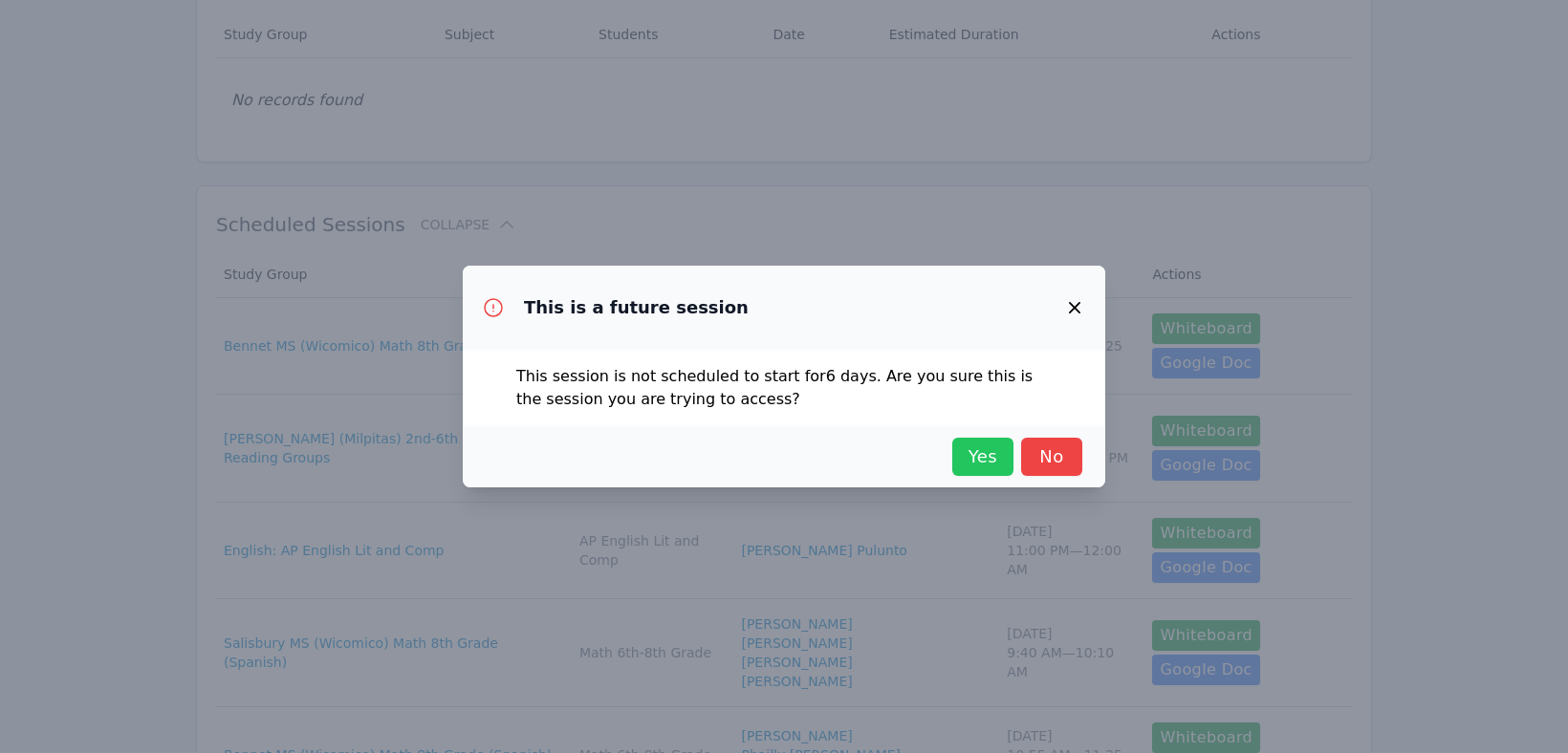
click at [996, 464] on span "Yes" at bounding box center [983, 457] width 42 height 27
